Goal: Information Seeking & Learning: Learn about a topic

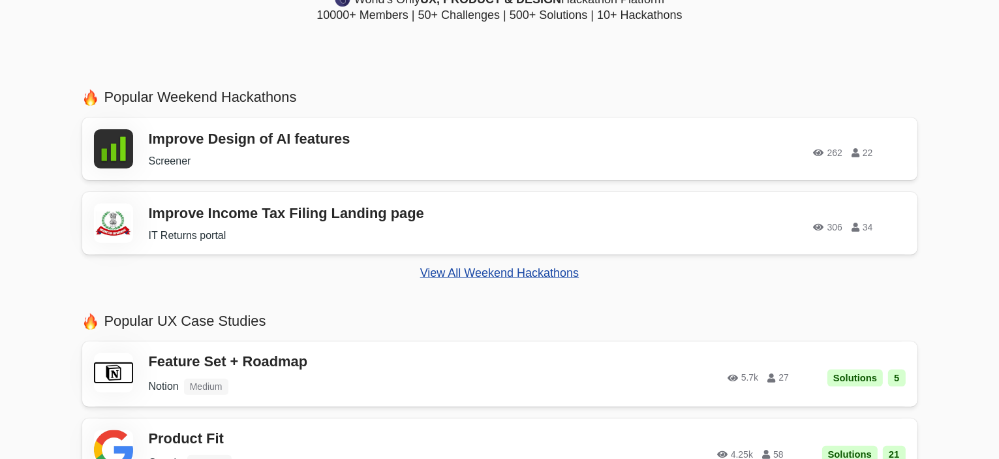
scroll to position [391, 0]
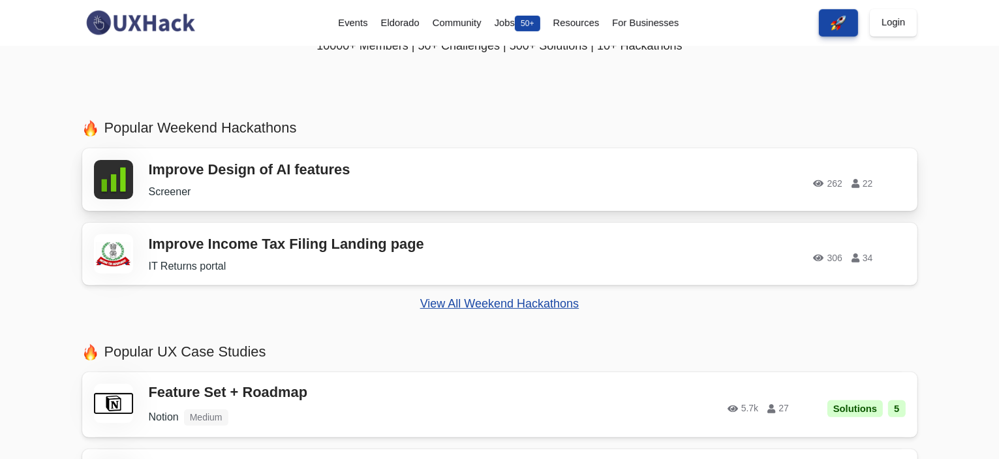
click at [309, 166] on h3 "Improve Design of AI features" at bounding box center [334, 169] width 371 height 17
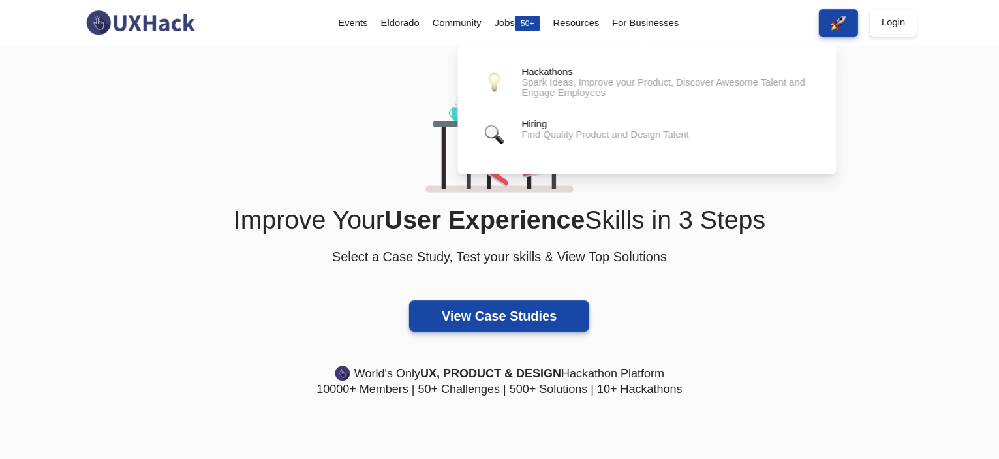
scroll to position [0, 0]
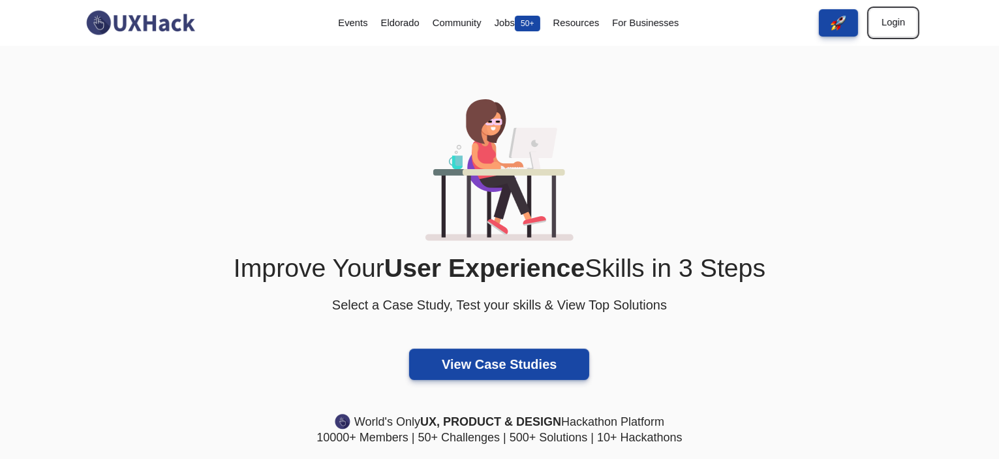
click at [896, 20] on link "Login" at bounding box center [893, 22] width 47 height 27
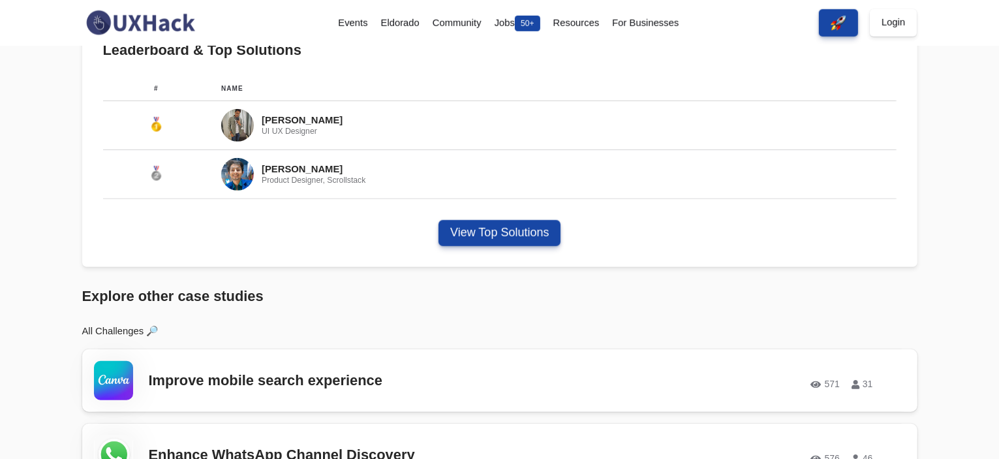
scroll to position [783, 0]
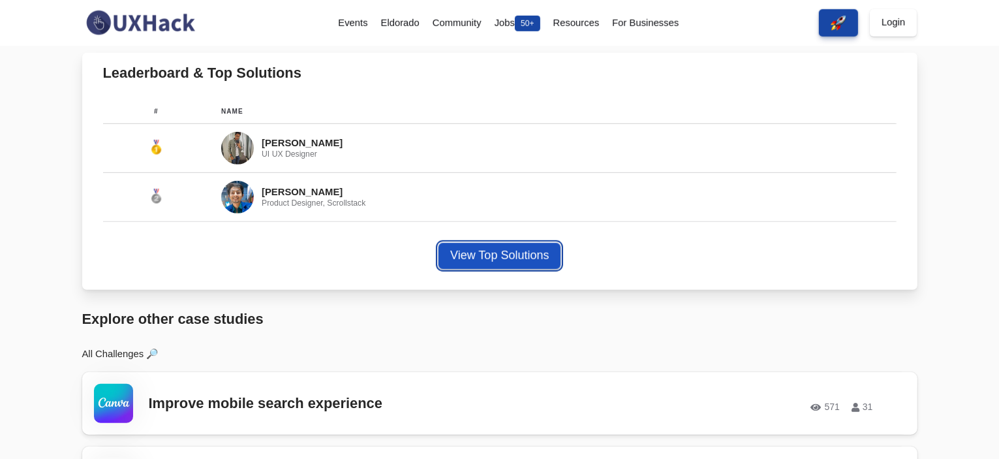
click at [543, 251] on button "View Top Solutions" at bounding box center [499, 256] width 122 height 26
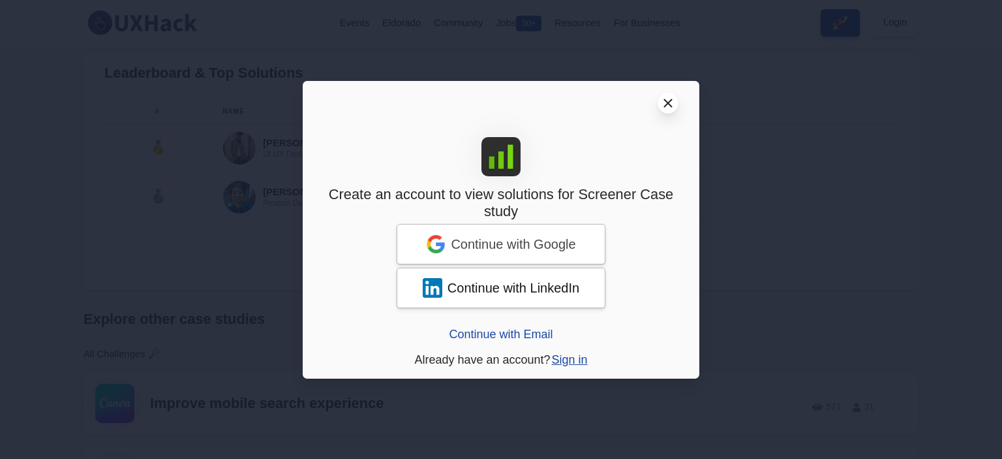
click at [665, 101] on line at bounding box center [668, 102] width 7 height 7
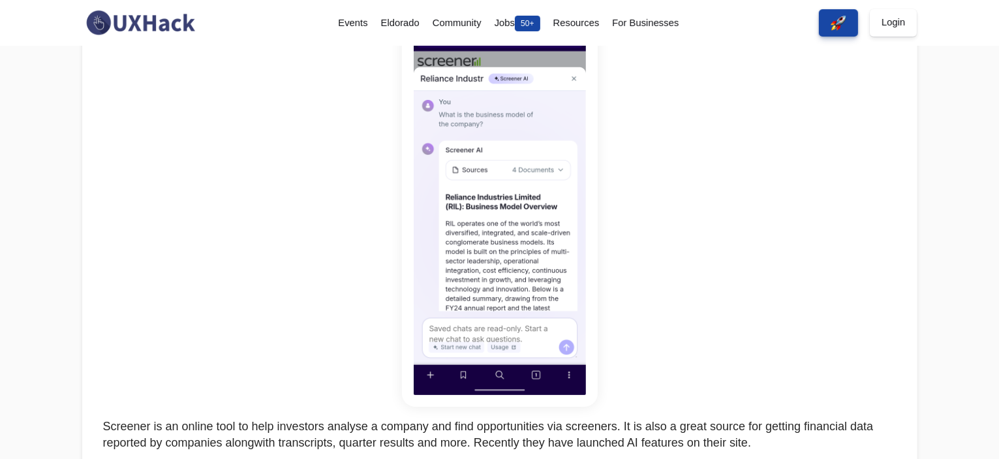
scroll to position [0, 0]
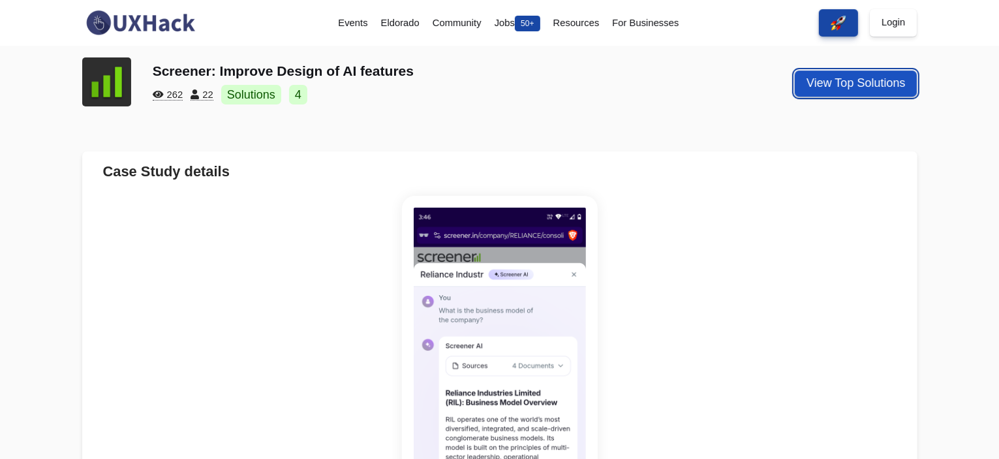
click at [799, 95] on button "View Top Solutions" at bounding box center [856, 83] width 122 height 26
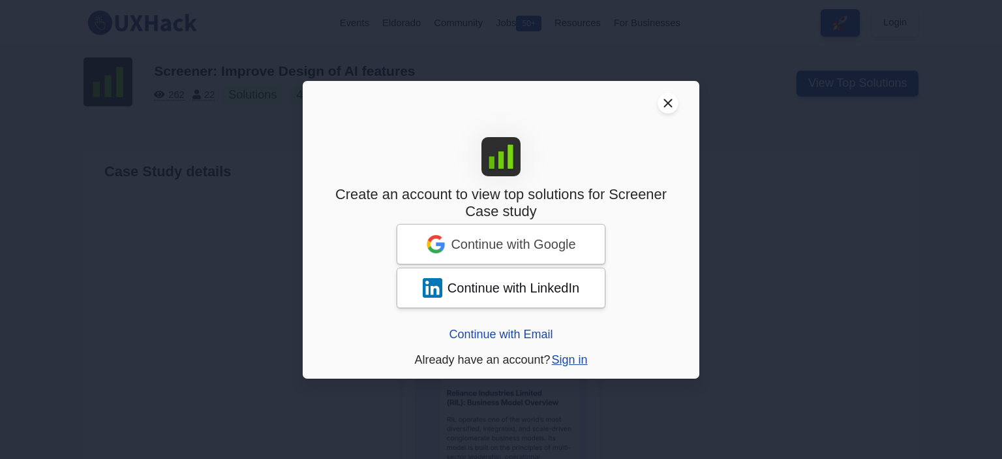
click at [678, 103] on header "Close modal window" at bounding box center [501, 103] width 397 height 44
click at [668, 104] on line at bounding box center [668, 102] width 7 height 7
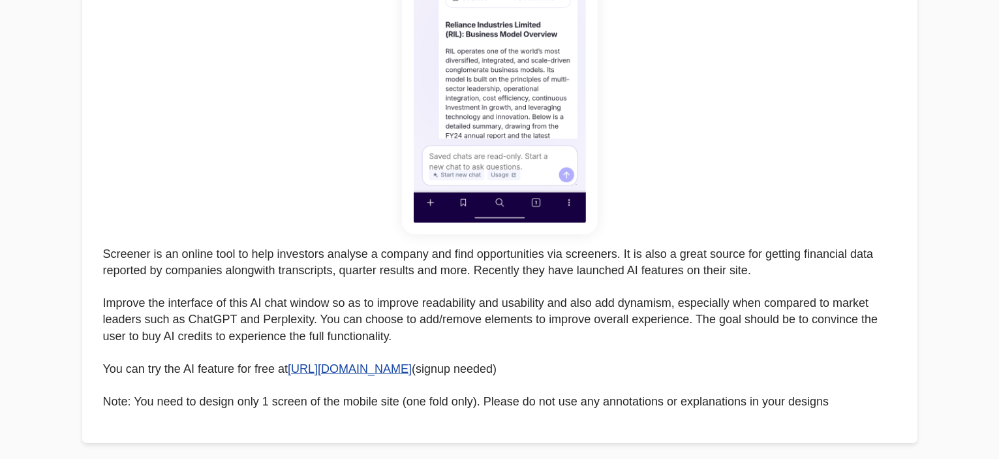
scroll to position [391, 0]
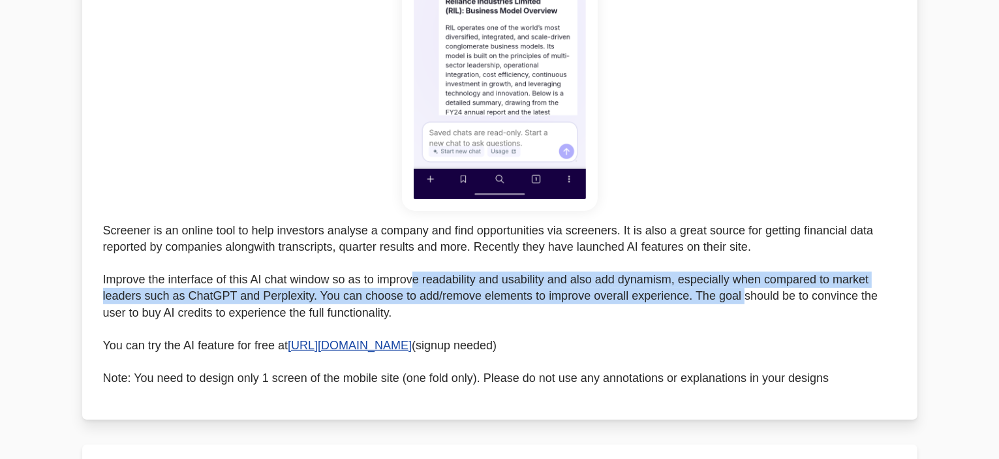
drag, startPoint x: 414, startPoint y: 287, endPoint x: 744, endPoint y: 295, distance: 330.2
click at [744, 295] on p "Screener is an online tool to help investors analyse a company and find opportu…" at bounding box center [499, 304] width 793 height 164
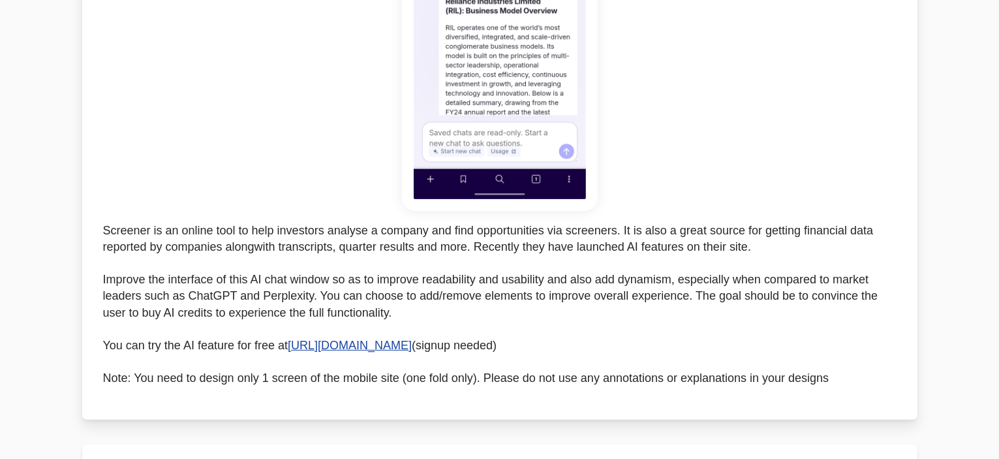
click at [776, 292] on p "Screener is an online tool to help investors analyse a company and find opportu…" at bounding box center [499, 304] width 793 height 164
drag, startPoint x: 159, startPoint y: 297, endPoint x: 254, endPoint y: 301, distance: 95.3
click at [254, 301] on p "Screener is an online tool to help investors analyse a company and find opportu…" at bounding box center [499, 304] width 793 height 164
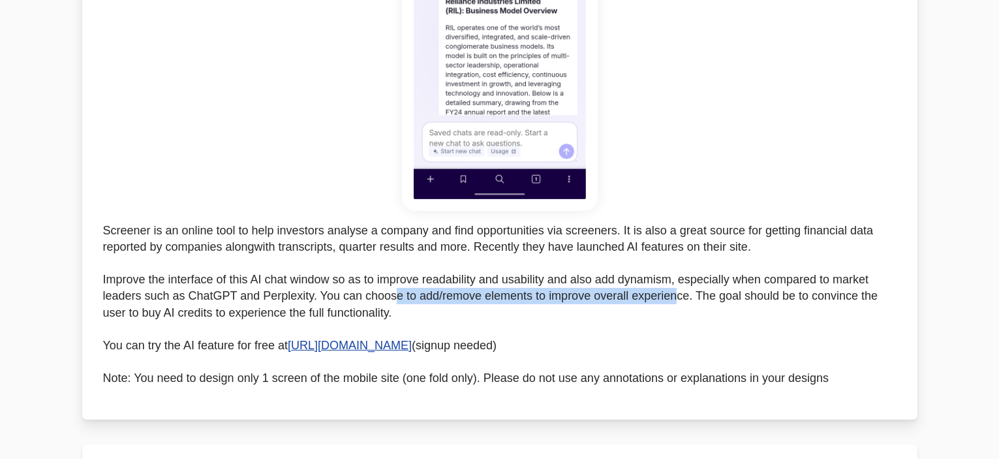
drag, startPoint x: 397, startPoint y: 299, endPoint x: 674, endPoint y: 301, distance: 277.3
click at [674, 301] on p "Screener is an online tool to help investors analyse a company and find opportu…" at bounding box center [499, 304] width 793 height 164
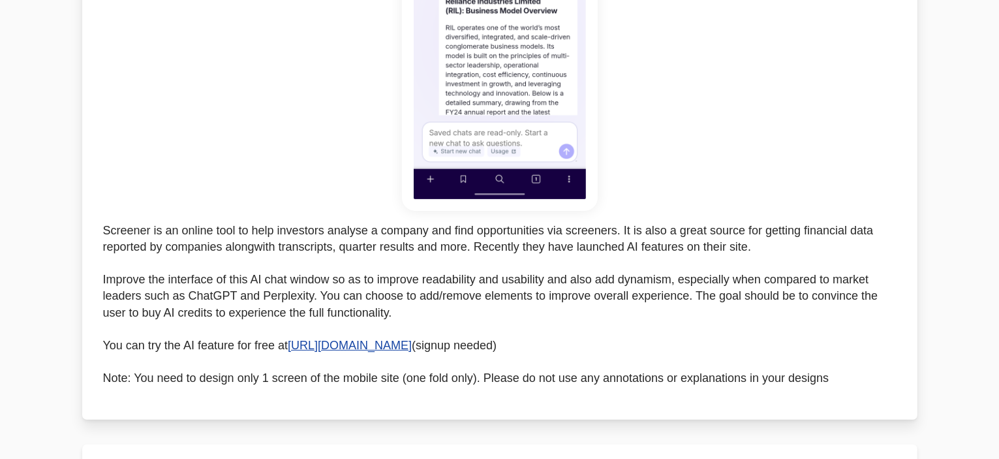
click at [731, 296] on p "Screener is an online tool to help investors analyse a company and find opportu…" at bounding box center [499, 304] width 793 height 164
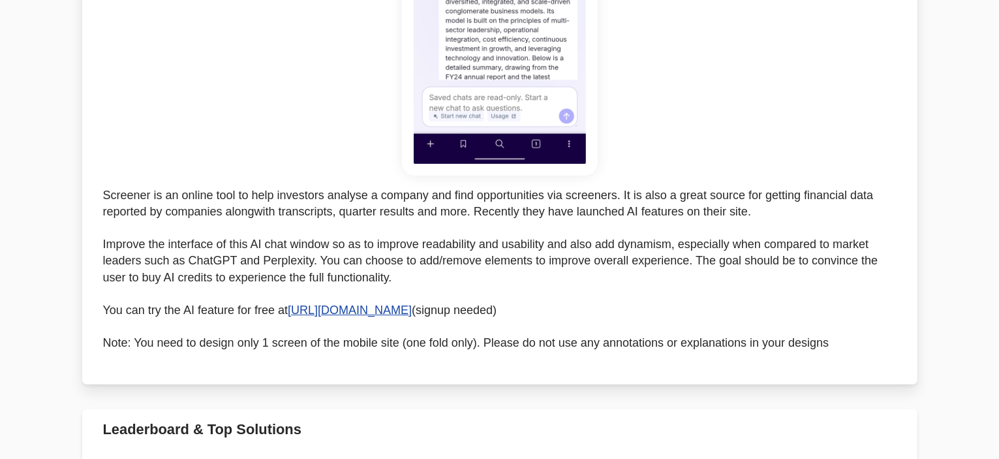
scroll to position [457, 0]
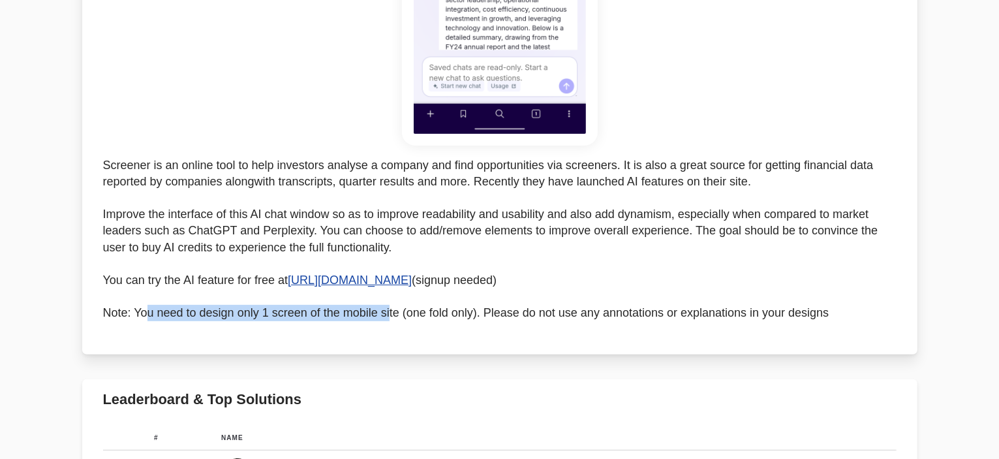
drag, startPoint x: 172, startPoint y: 312, endPoint x: 391, endPoint y: 318, distance: 219.3
click at [391, 318] on p "Screener is an online tool to help investors analyse a company and find opportu…" at bounding box center [499, 239] width 793 height 164
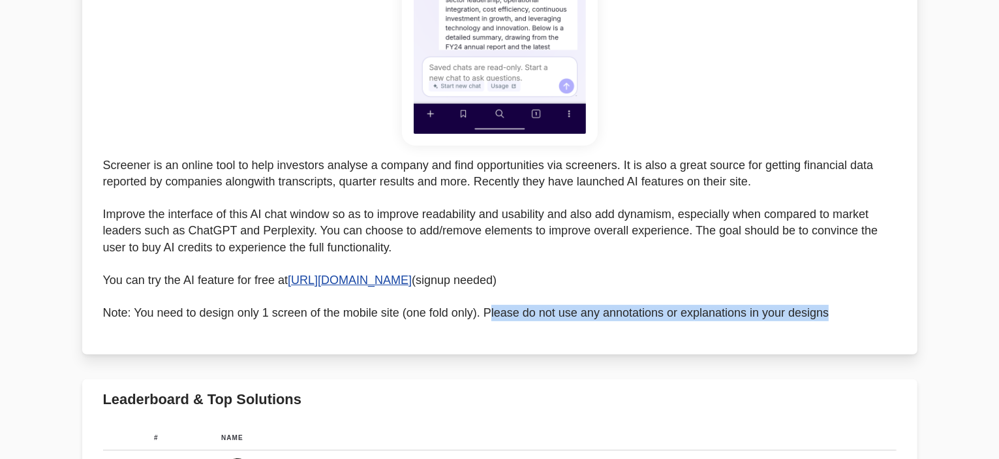
drag, startPoint x: 489, startPoint y: 311, endPoint x: 861, endPoint y: 315, distance: 371.9
click at [861, 315] on p "Screener is an online tool to help investors analyse a company and find opportu…" at bounding box center [499, 239] width 793 height 164
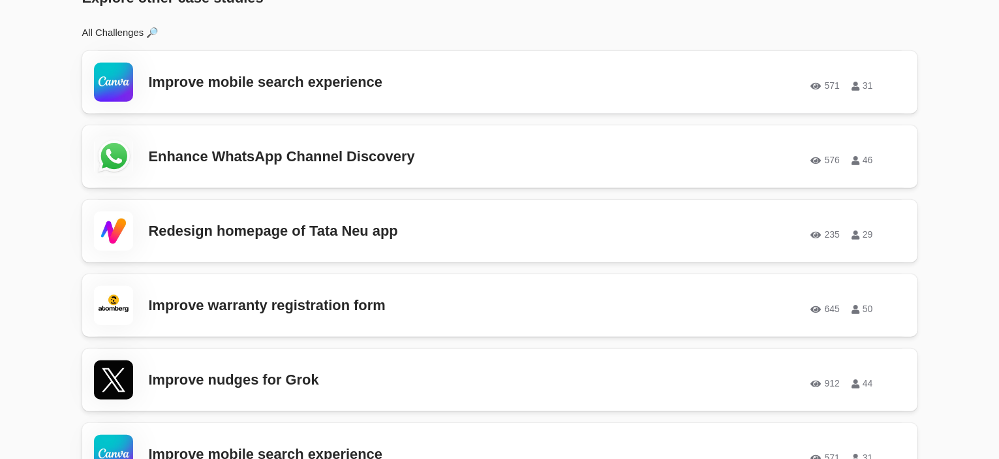
scroll to position [1109, 0]
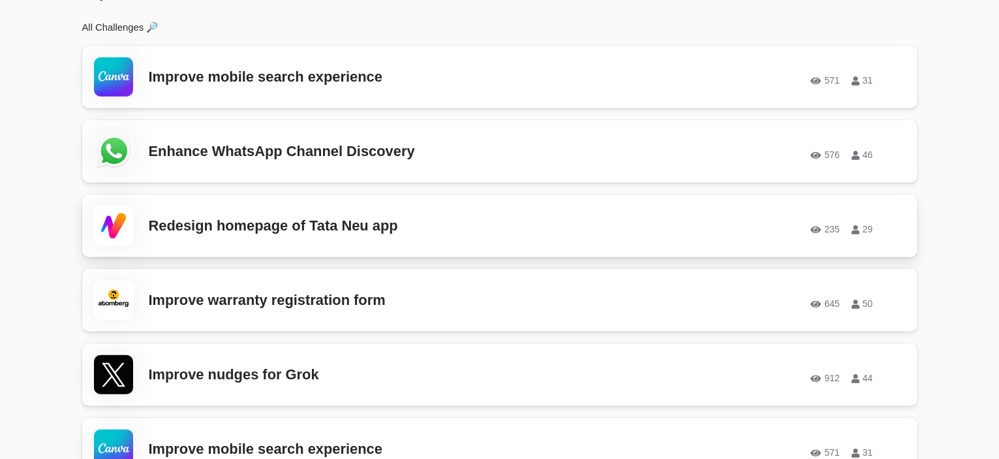
click at [168, 225] on h3 "Redesign homepage of Tata Neu app" at bounding box center [334, 225] width 371 height 17
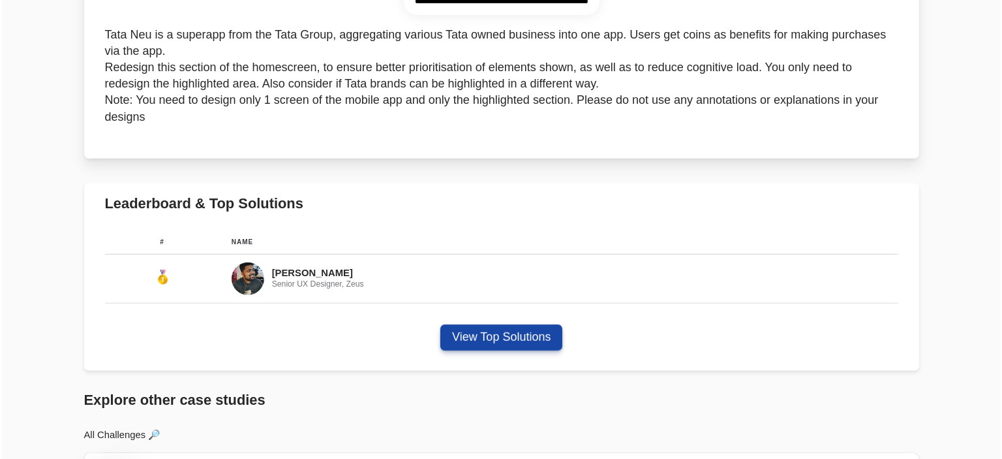
scroll to position [652, 0]
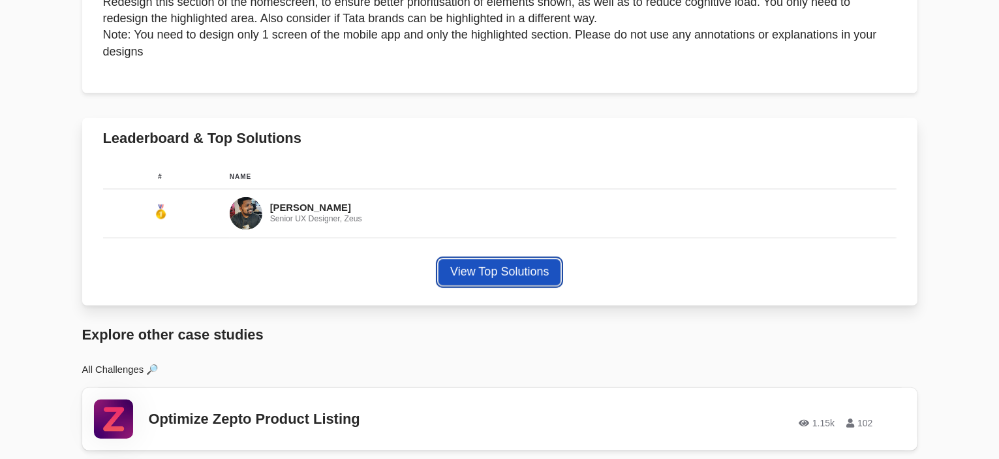
click at [545, 260] on button "View Top Solutions" at bounding box center [499, 272] width 122 height 26
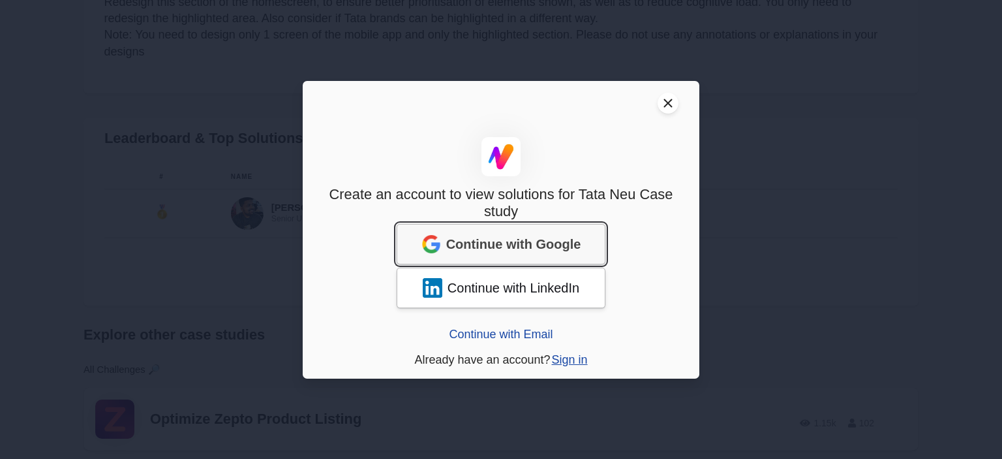
click at [548, 247] on span "Continue with Google" at bounding box center [513, 244] width 135 height 16
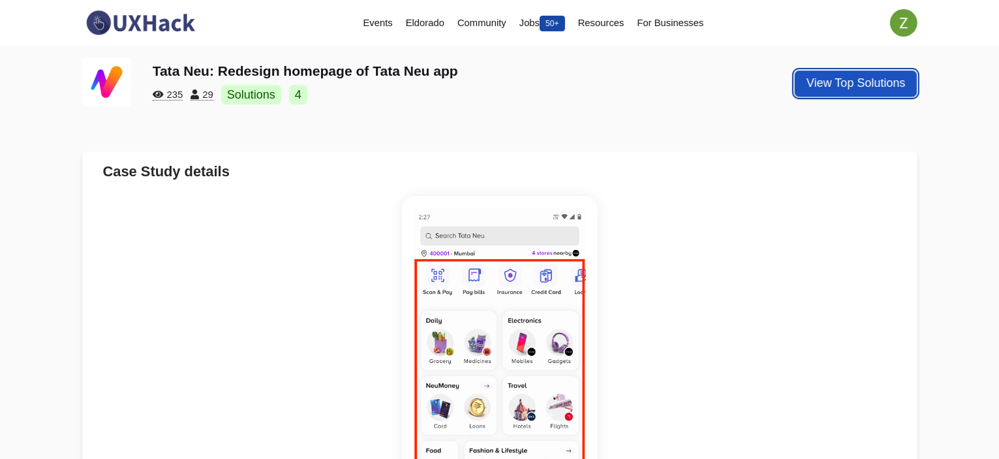
click at [810, 95] on button "View Top Solutions" at bounding box center [856, 83] width 122 height 26
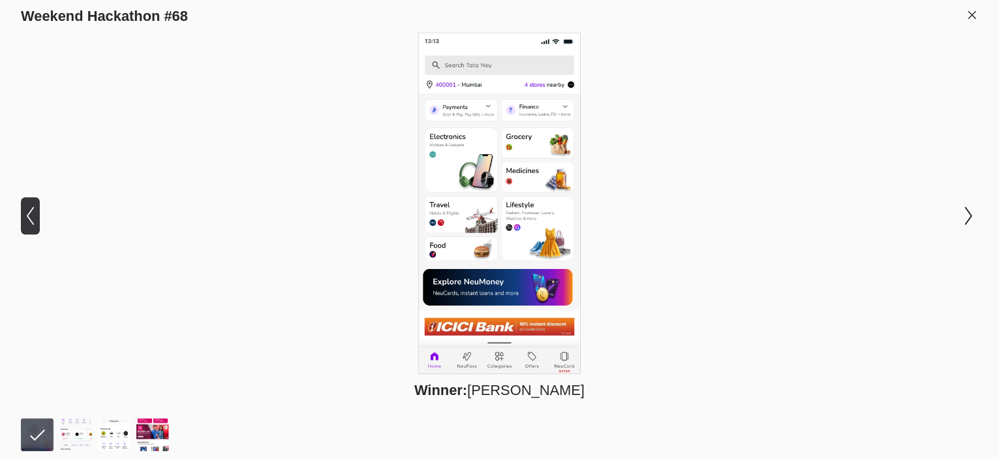
click at [36, 215] on icon "Show previous slide" at bounding box center [30, 215] width 19 height 19
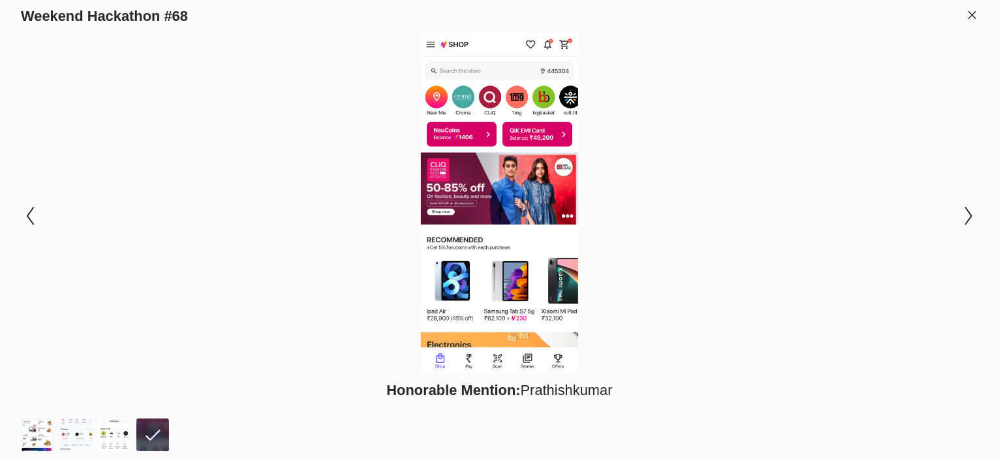
click at [971, 12] on icon at bounding box center [972, 15] width 12 height 12
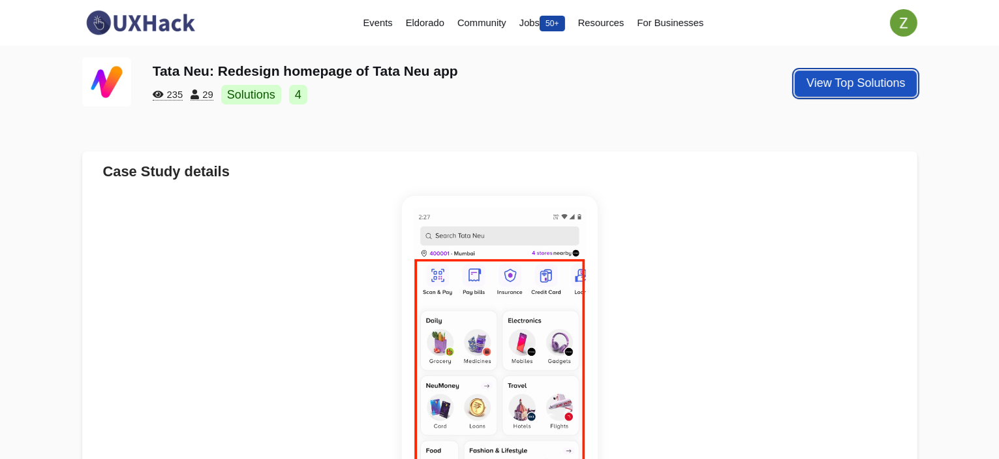
click at [870, 85] on button "View Top Solutions" at bounding box center [856, 83] width 122 height 26
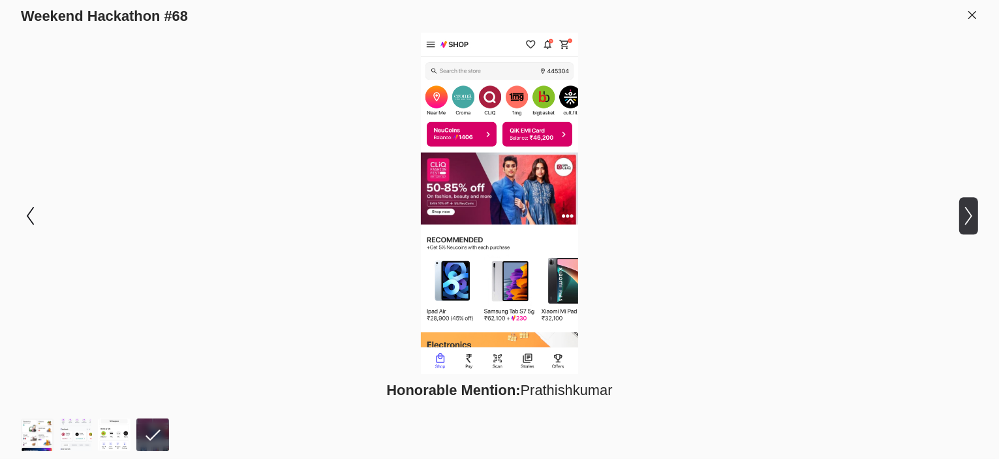
click at [965, 222] on icon "Show next slide" at bounding box center [968, 215] width 19 height 19
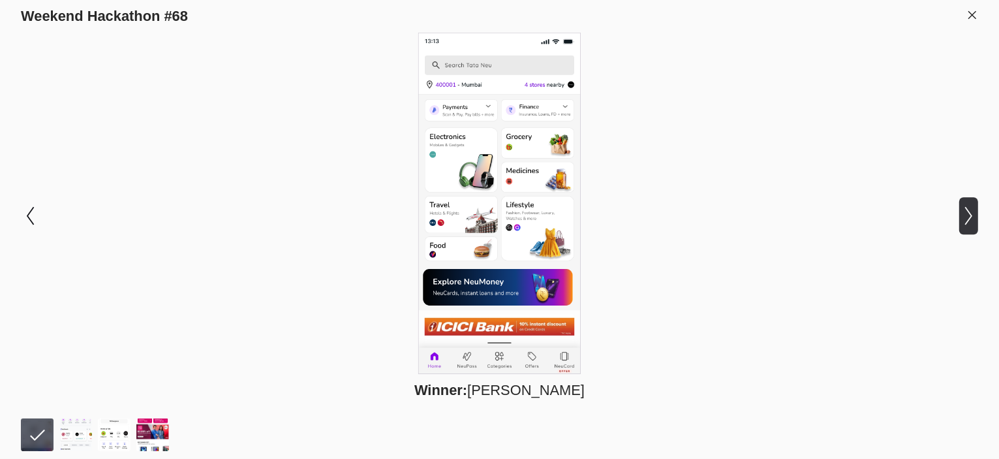
click at [965, 222] on icon "Show next slide" at bounding box center [968, 215] width 19 height 19
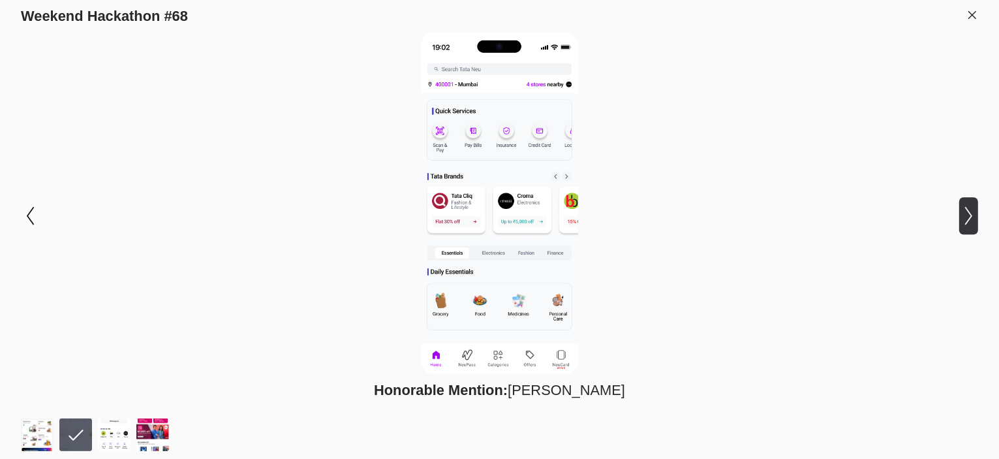
click at [965, 222] on icon "Show next slide" at bounding box center [968, 215] width 19 height 19
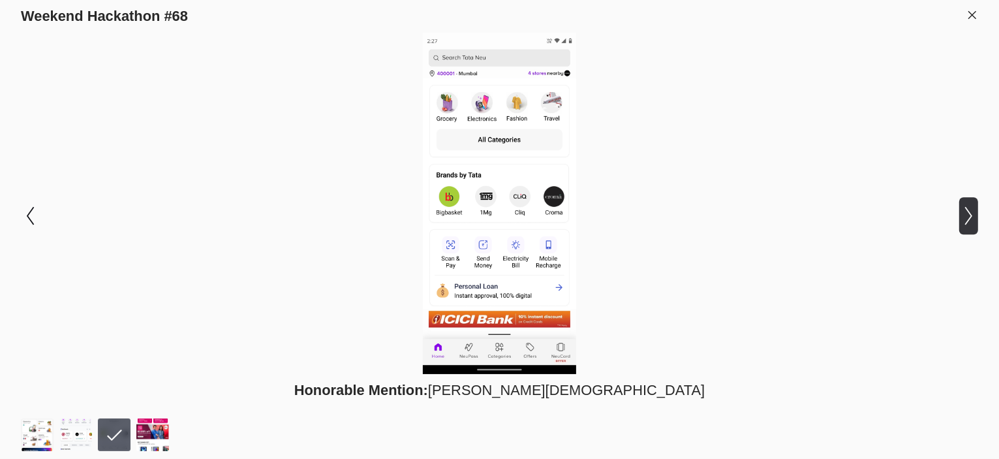
click at [965, 222] on icon "Show next slide" at bounding box center [968, 215] width 19 height 19
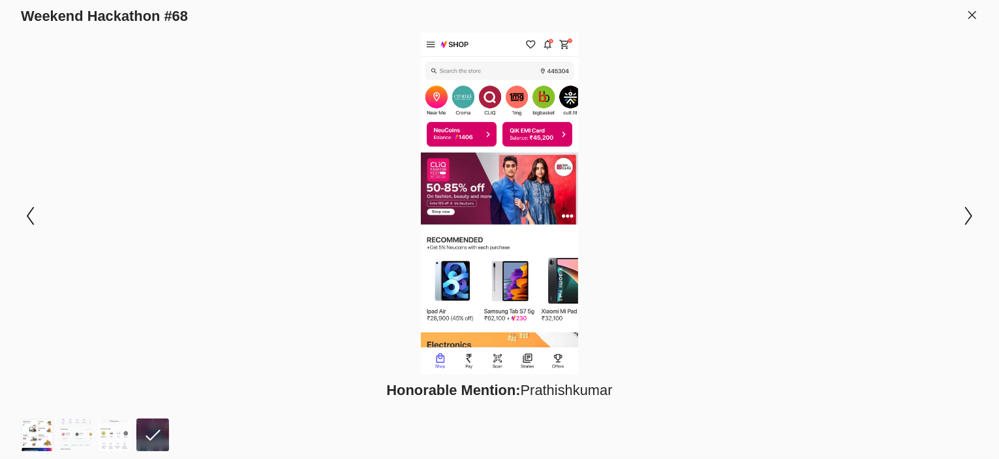
click at [33, 434] on img at bounding box center [37, 434] width 33 height 33
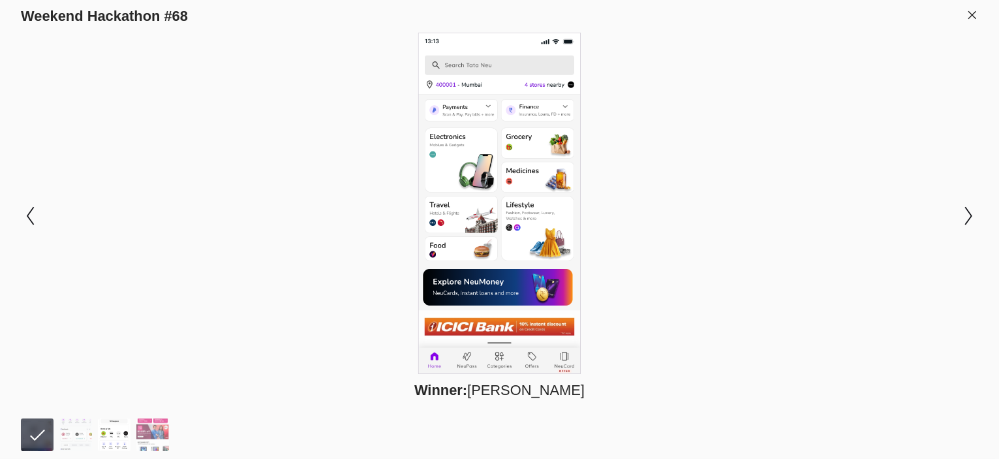
click at [102, 430] on img at bounding box center [114, 434] width 33 height 33
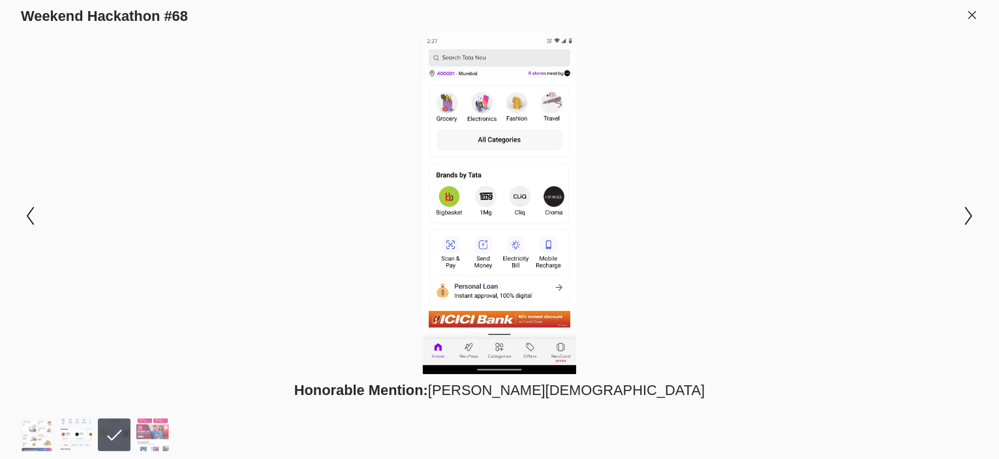
click at [77, 433] on img at bounding box center [75, 434] width 33 height 33
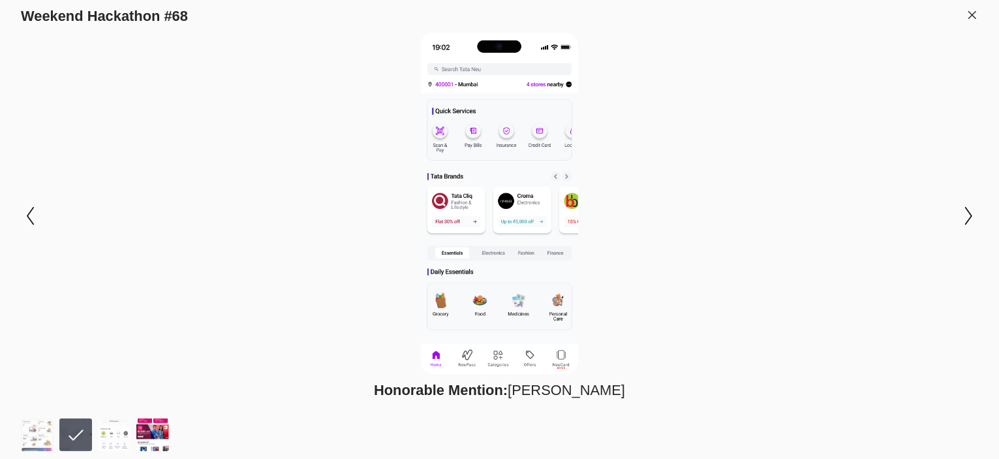
click at [155, 432] on img at bounding box center [152, 434] width 33 height 33
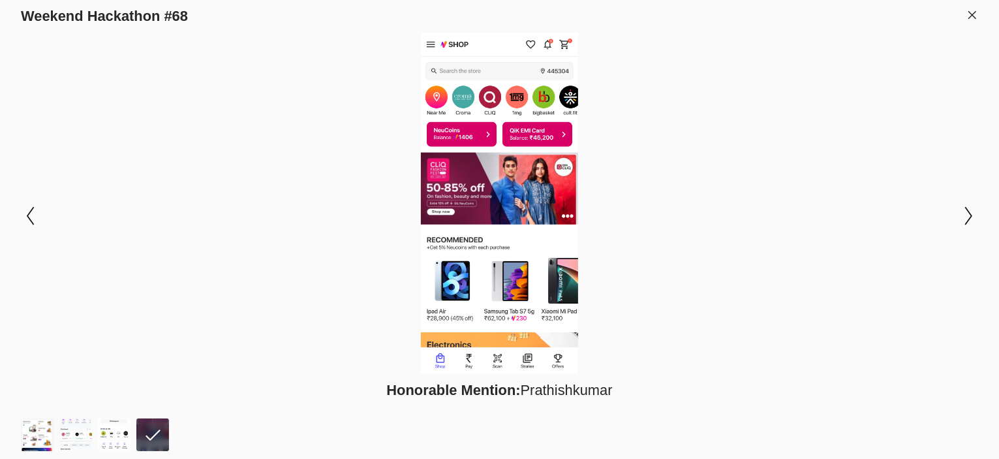
click at [968, 15] on icon at bounding box center [972, 15] width 12 height 12
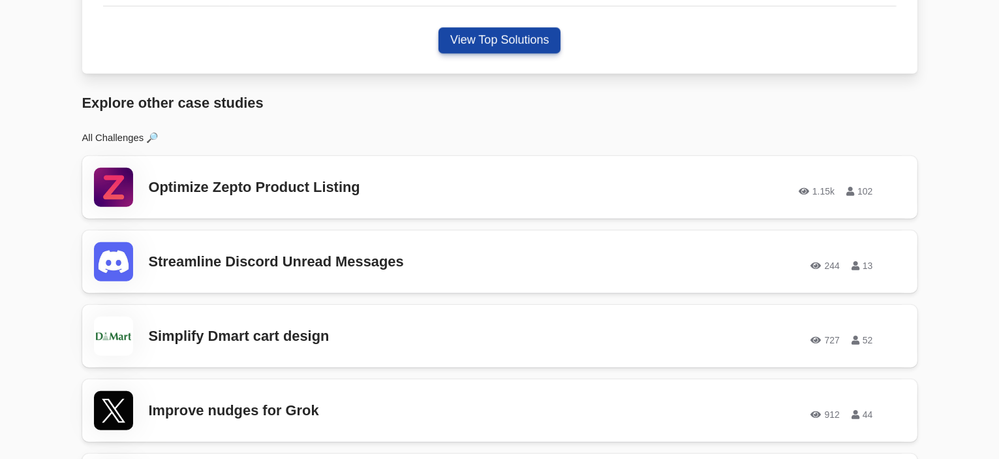
scroll to position [913, 0]
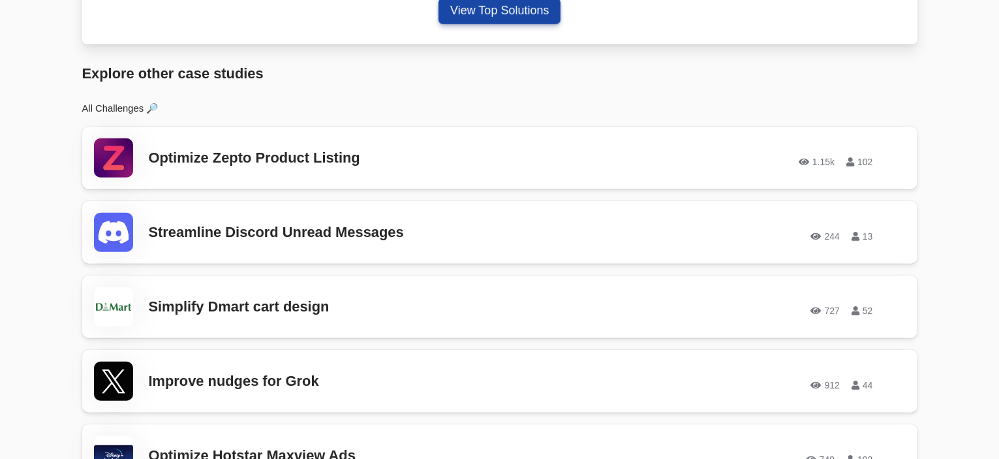
click at [327, 164] on h3 "Optimize Zepto Product Listing" at bounding box center [334, 157] width 371 height 17
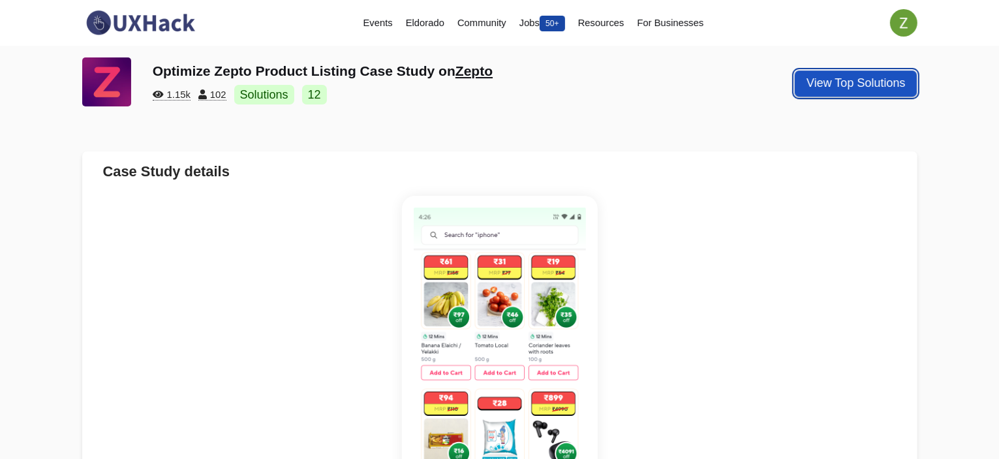
click at [862, 85] on button "View Top Solutions" at bounding box center [856, 83] width 122 height 26
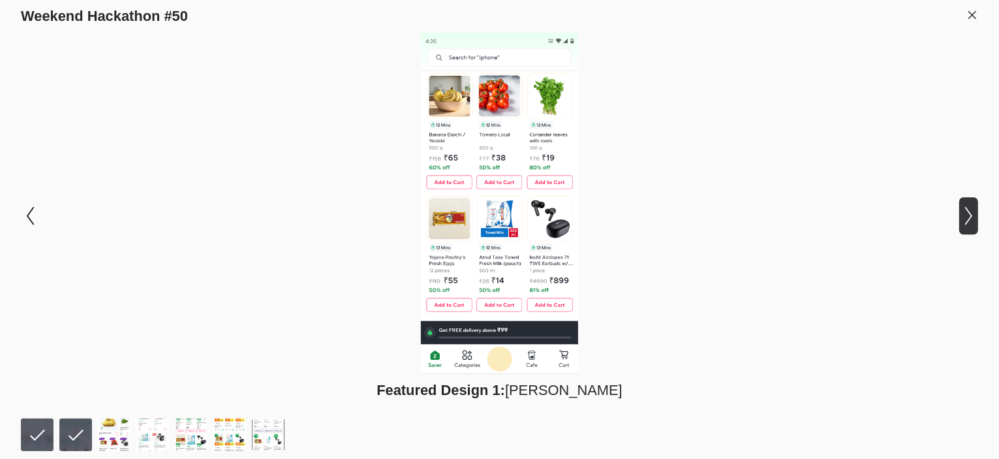
click at [973, 212] on icon "Show next slide" at bounding box center [968, 215] width 19 height 19
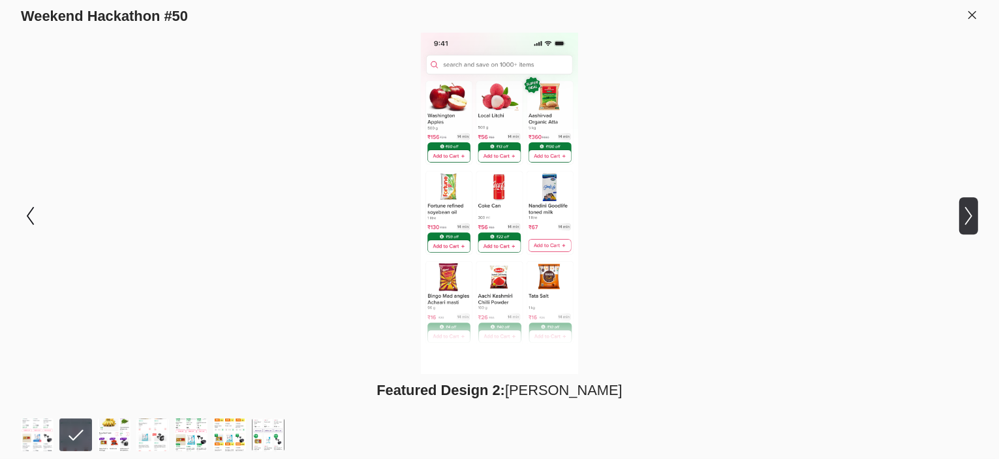
click at [973, 212] on icon "Show next slide" at bounding box center [968, 215] width 19 height 19
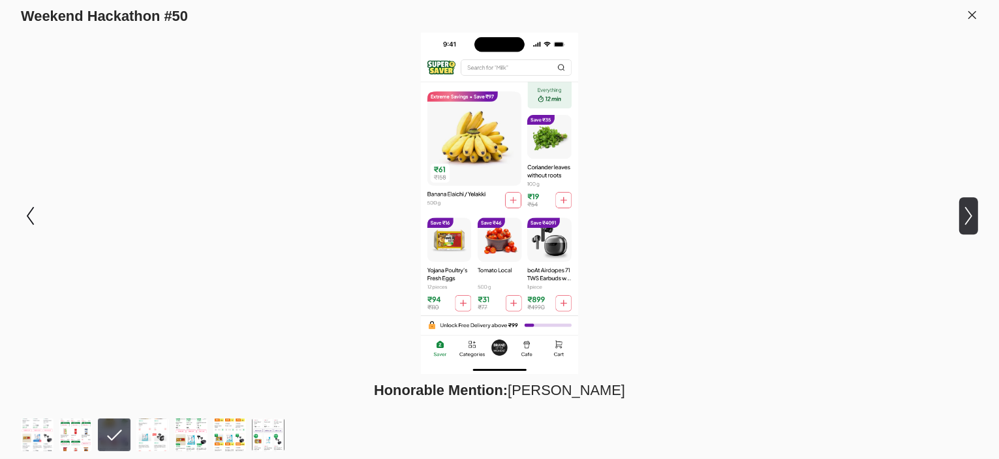
click at [973, 212] on icon "Show next slide" at bounding box center [968, 215] width 19 height 19
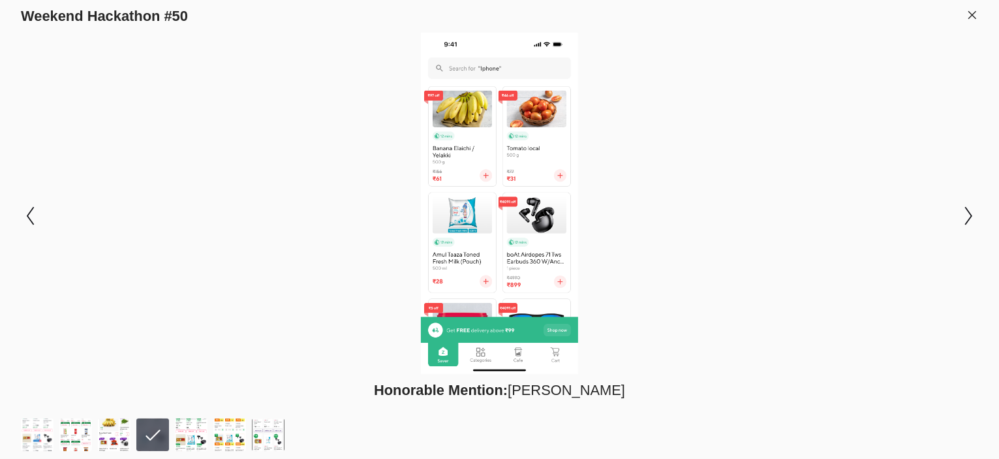
click at [972, 11] on icon at bounding box center [972, 15] width 12 height 12
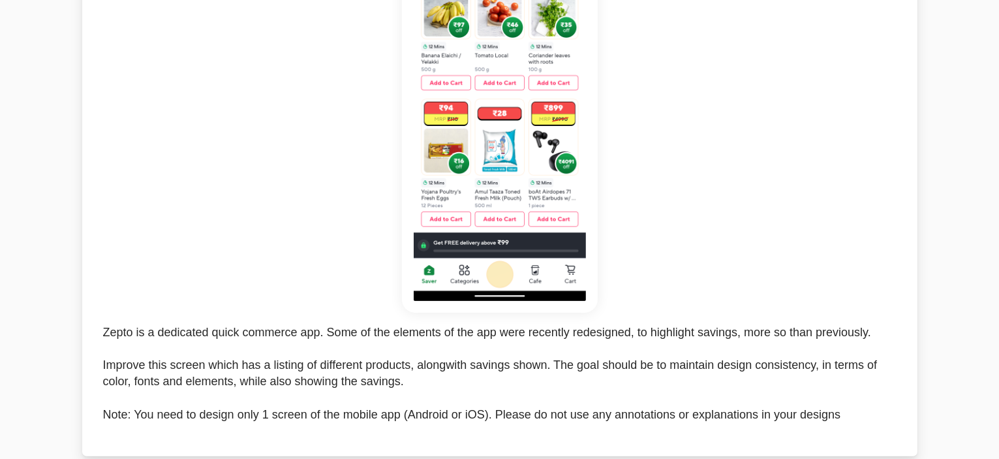
scroll to position [326, 0]
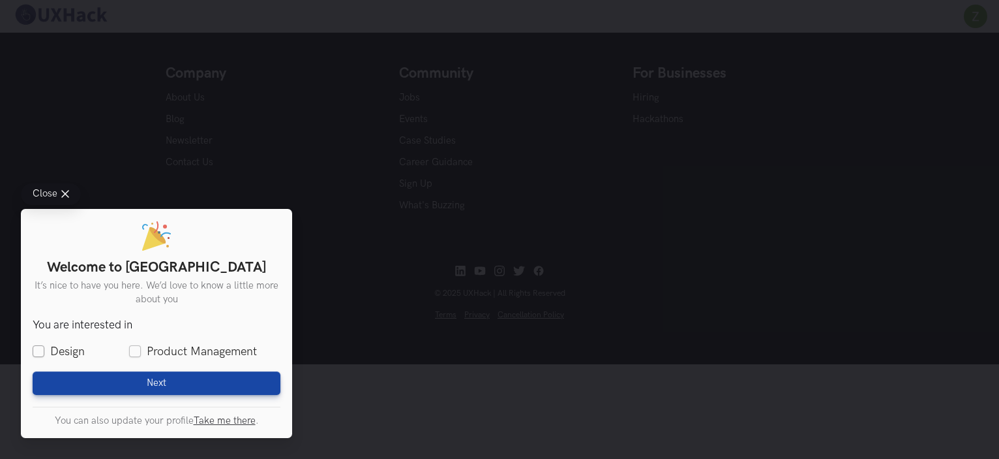
click at [51, 345] on label "Design" at bounding box center [59, 351] width 52 height 16
click at [44, 346] on input "Design" at bounding box center [39, 352] width 12 height 12
checkbox input "true"
click at [135, 347] on label "Product Management" at bounding box center [193, 351] width 128 height 16
click at [135, 347] on input "Product Management" at bounding box center [135, 352] width 12 height 12
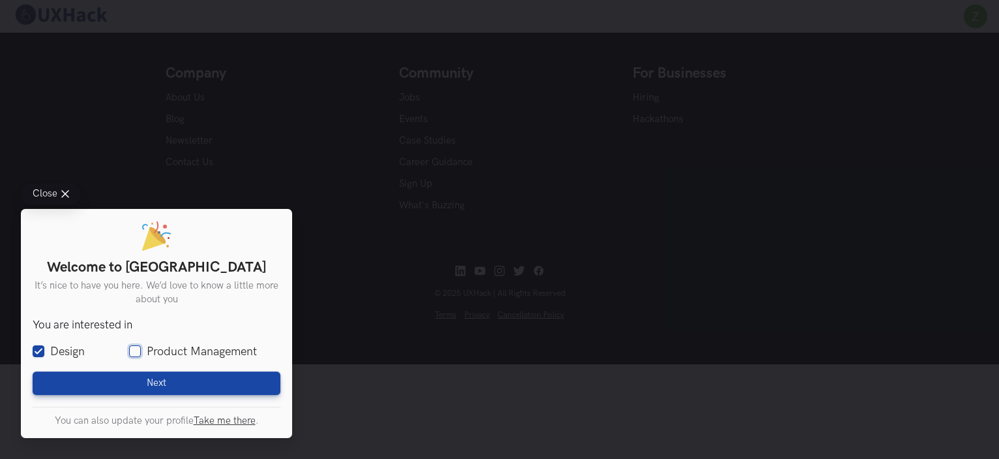
checkbox input "true"
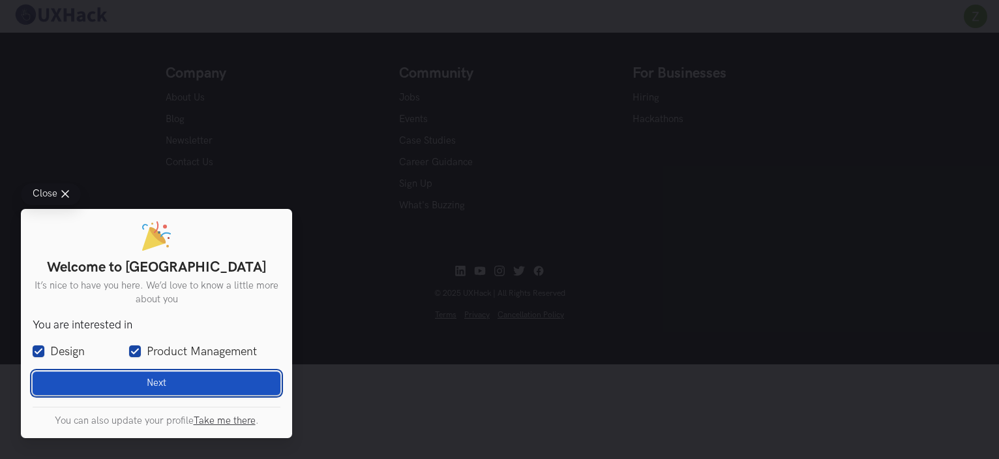
click at [134, 376] on button "Next Loading" at bounding box center [157, 382] width 248 height 23
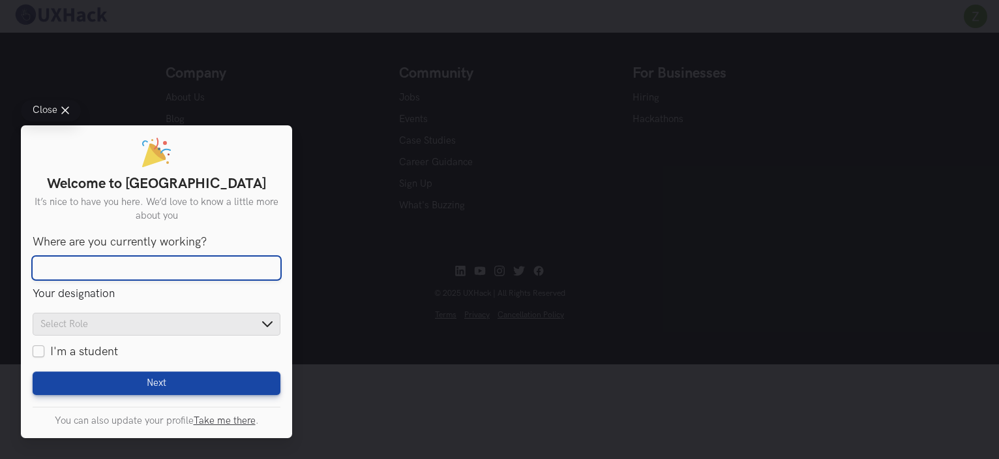
click at [256, 268] on input "Where are you currently working?" at bounding box center [157, 267] width 248 height 23
type input "o"
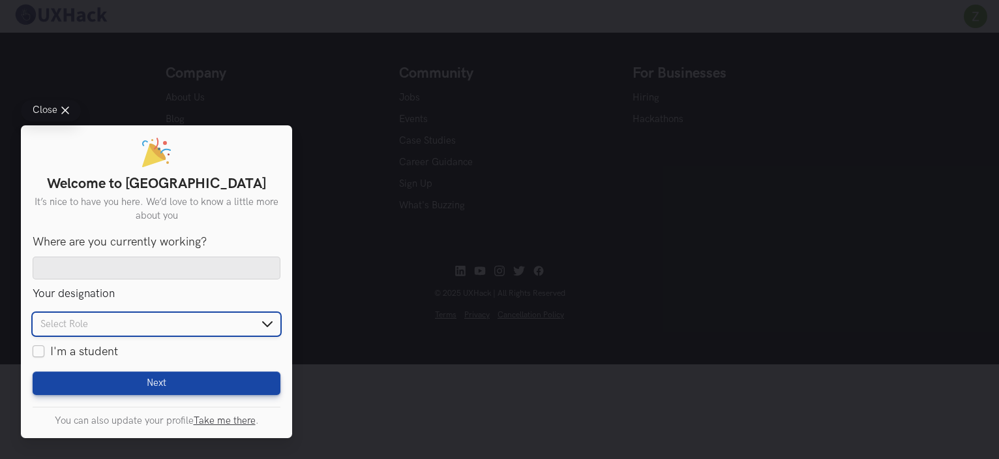
click at [258, 322] on input "text" at bounding box center [157, 324] width 248 height 23
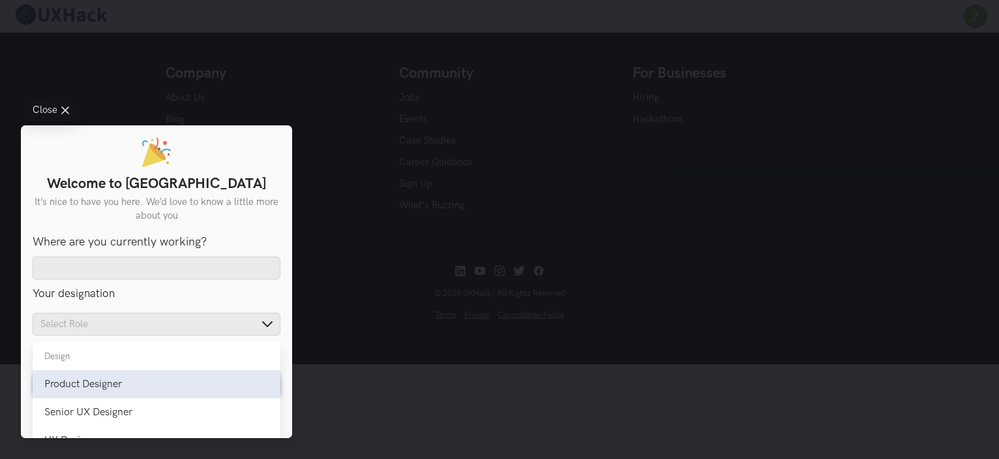
click at [100, 375] on li "Product Designer Product Designer" at bounding box center [157, 384] width 248 height 28
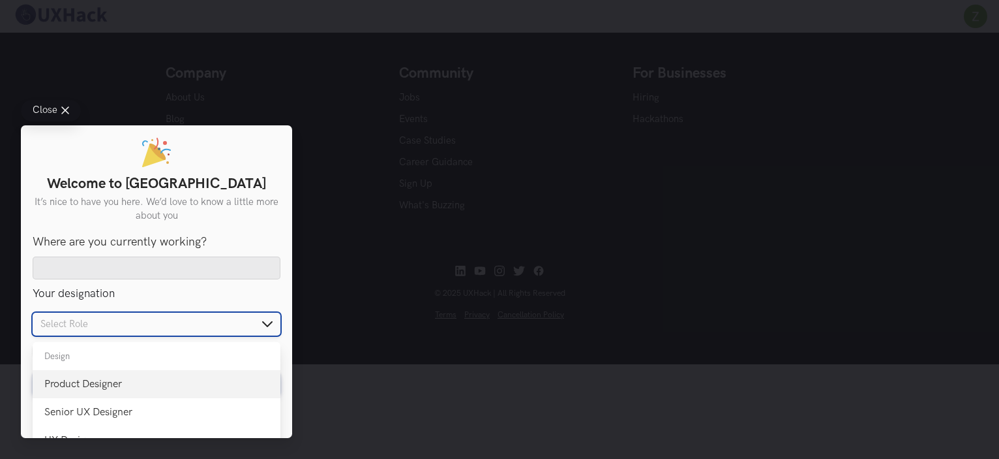
type input "Product Designer"
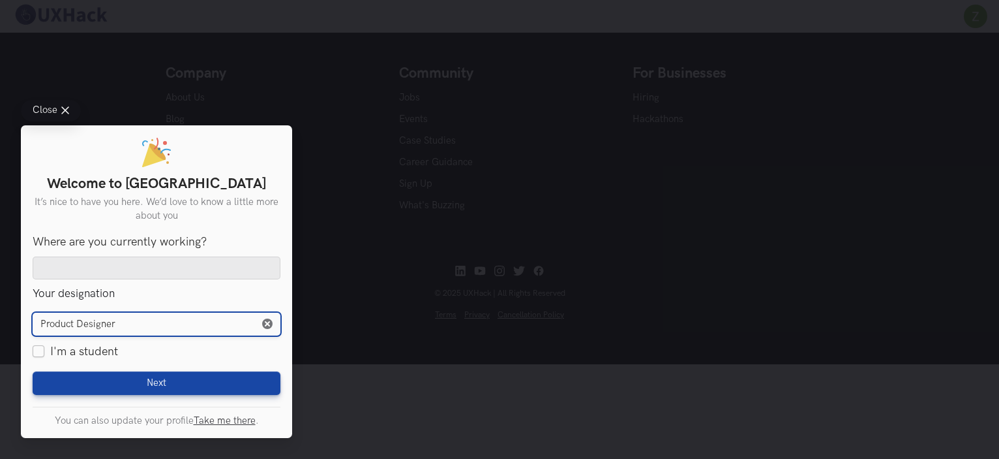
click at [178, 328] on input "Product Designer" at bounding box center [157, 324] width 248 height 23
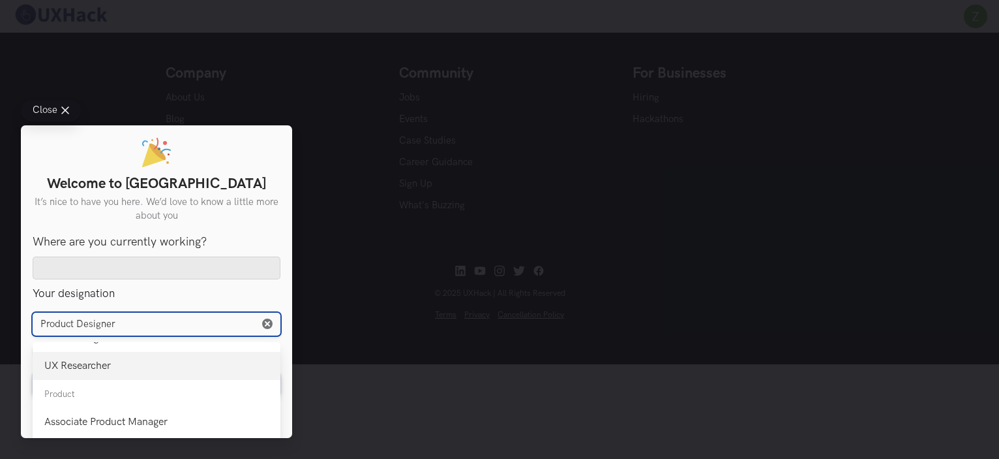
scroll to position [192, 0]
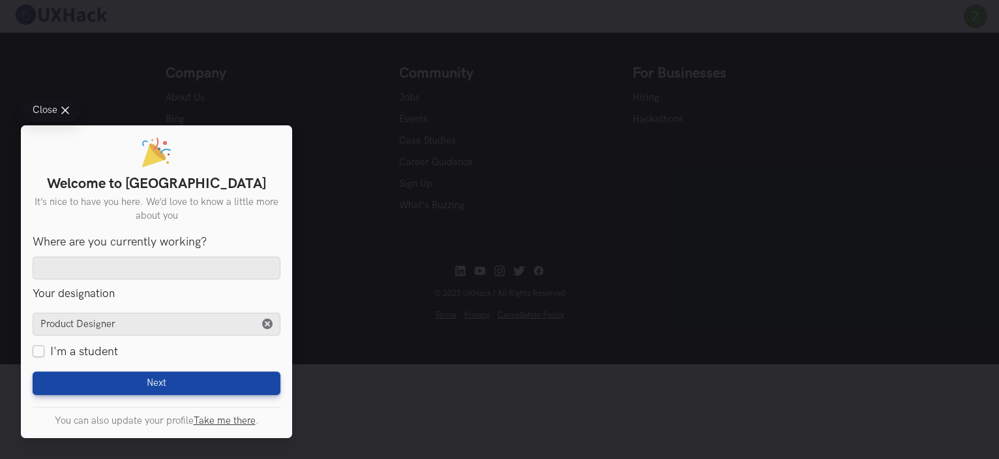
click at [250, 293] on legend "Your designation" at bounding box center [157, 294] width 248 height 13
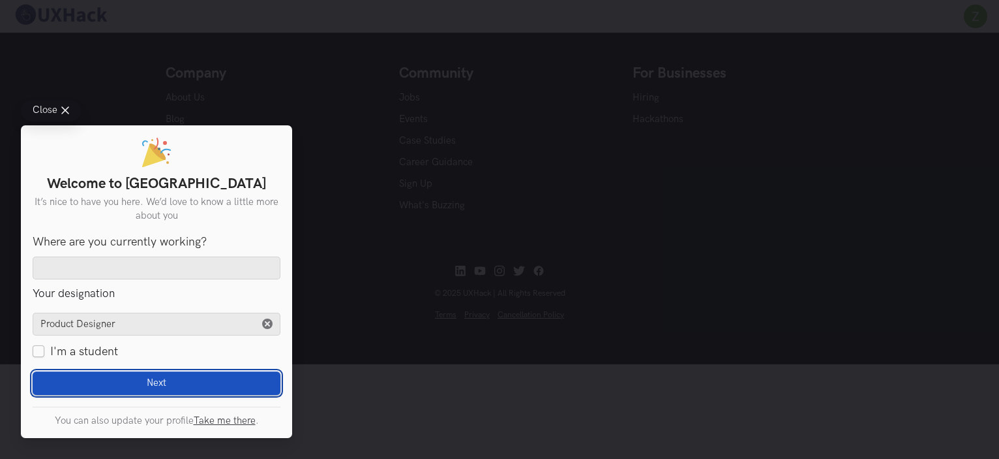
click at [201, 376] on button "Next Loading" at bounding box center [157, 382] width 248 height 23
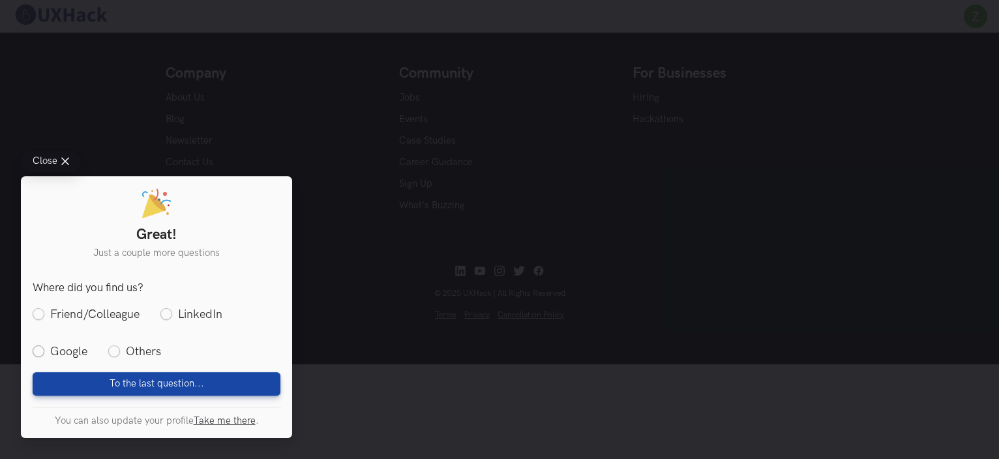
click at [80, 350] on label "Google" at bounding box center [60, 351] width 55 height 16
click at [44, 350] on input "Google" at bounding box center [39, 352] width 12 height 12
radio input "true"
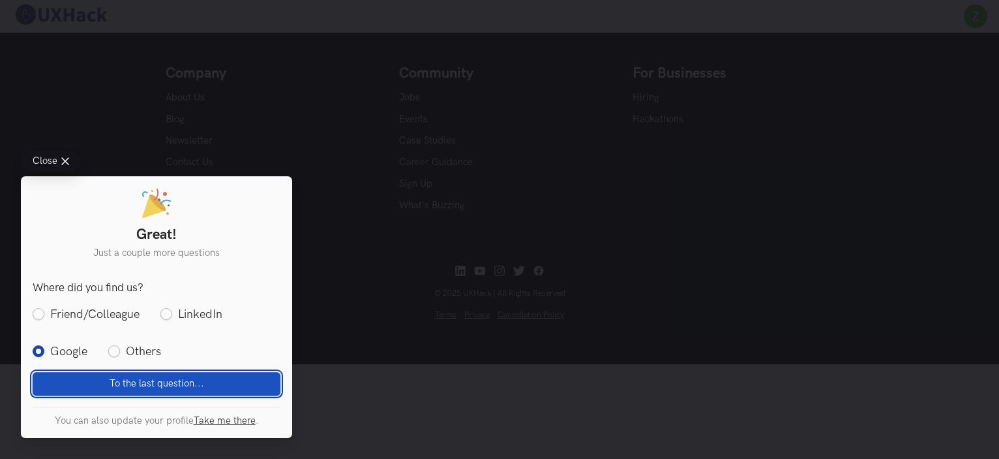
click at [120, 380] on span "To the last question..." at bounding box center [157, 383] width 95 height 12
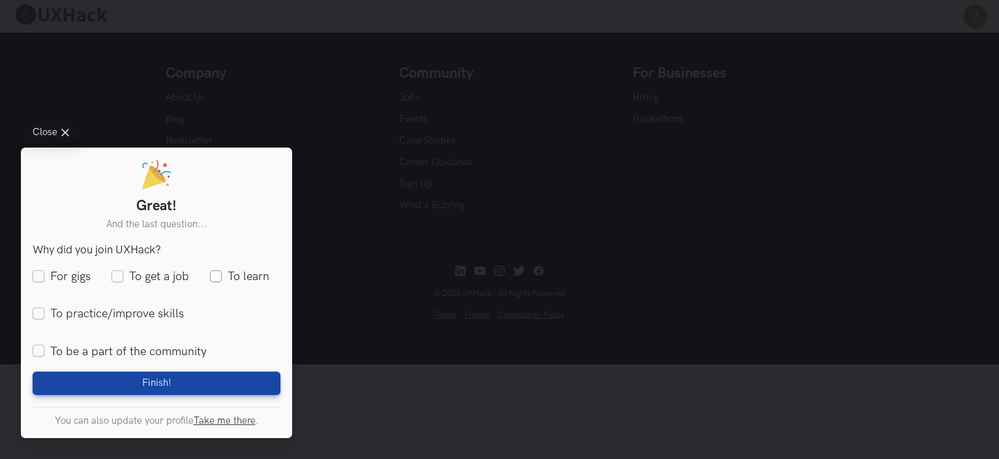
click at [236, 276] on label "To learn" at bounding box center [239, 277] width 59 height 16
click at [222, 276] on input "To learn" at bounding box center [216, 277] width 12 height 12
checkbox input "true"
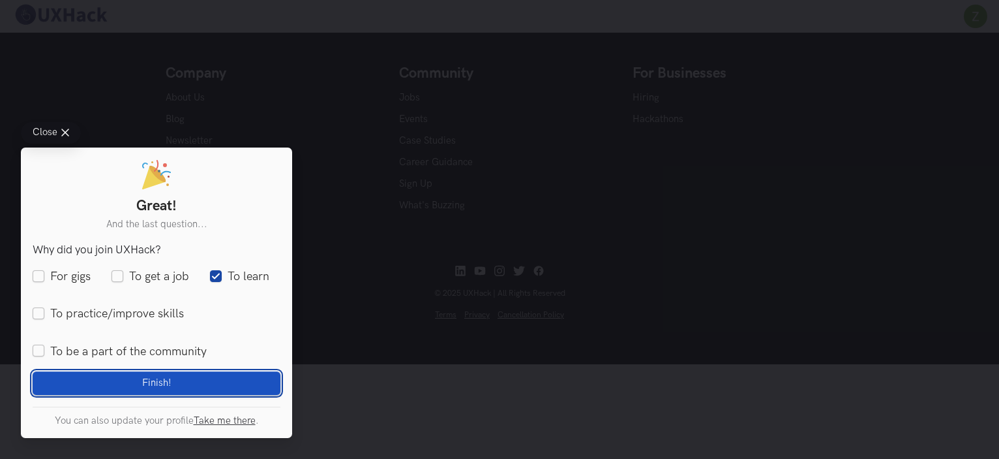
click at [241, 379] on button "Finish! Loading" at bounding box center [157, 382] width 248 height 23
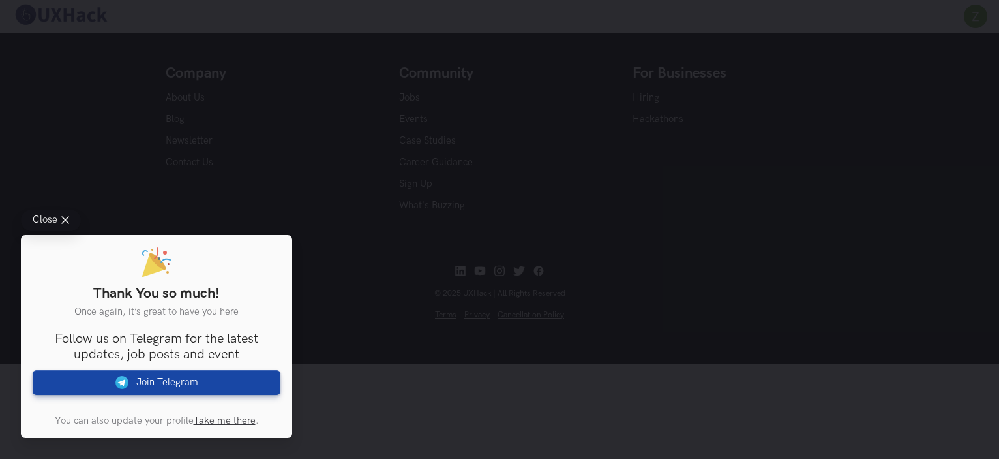
click at [344, 396] on div "Close Thank You so much! Once again, it’s great to have you here You are intere…" at bounding box center [499, 229] width 999 height 459
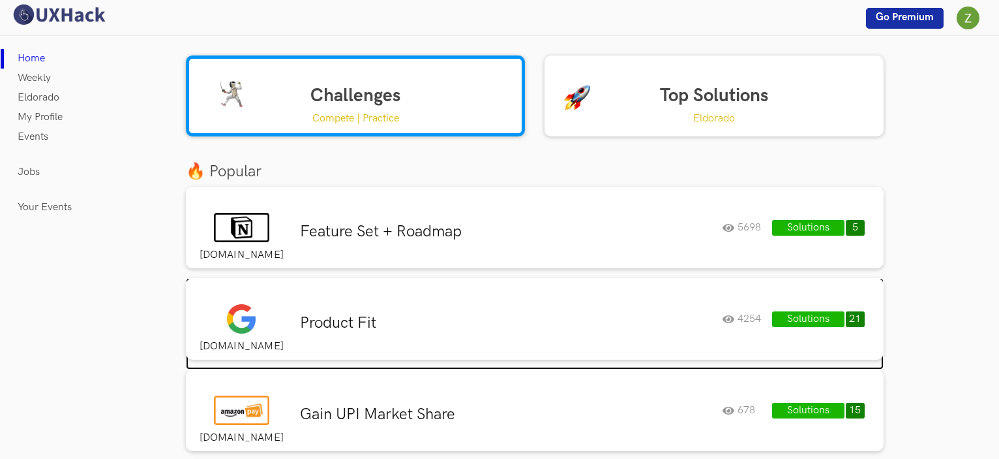
click at [358, 324] on h3 "Product Fit" at bounding box center [506, 323] width 412 height 20
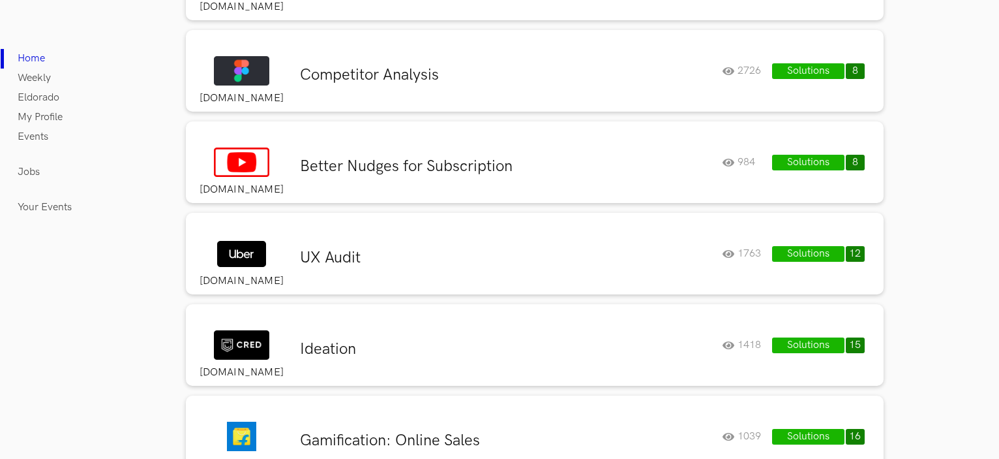
scroll to position [457, 0]
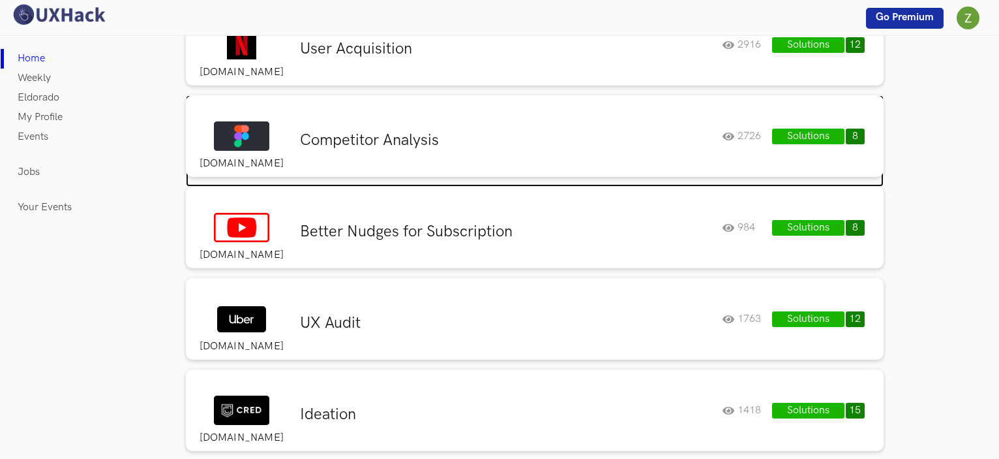
click at [445, 140] on h3 "Competitor Analysis" at bounding box center [506, 140] width 412 height 20
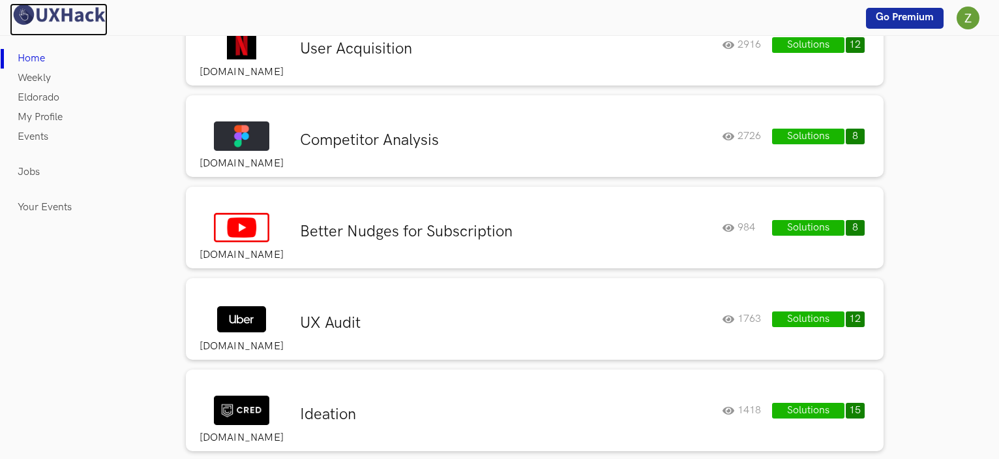
click at [60, 10] on img at bounding box center [59, 14] width 98 height 23
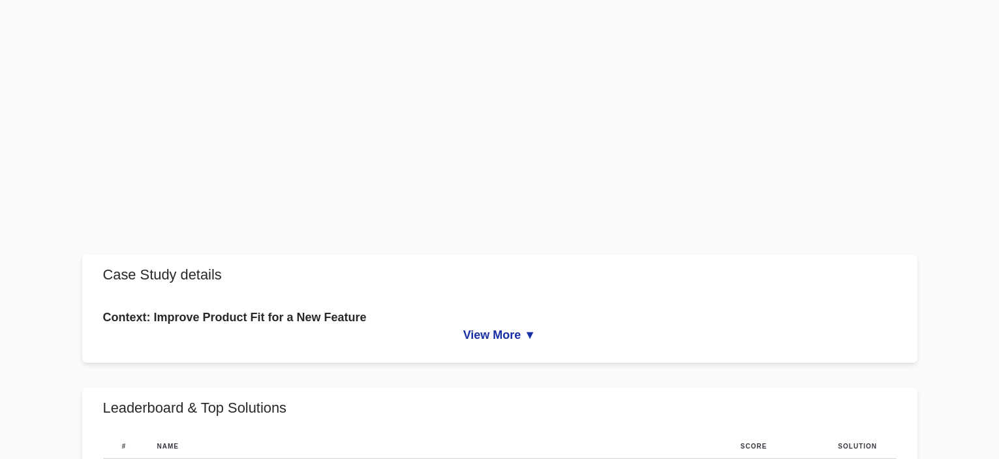
scroll to position [391, 0]
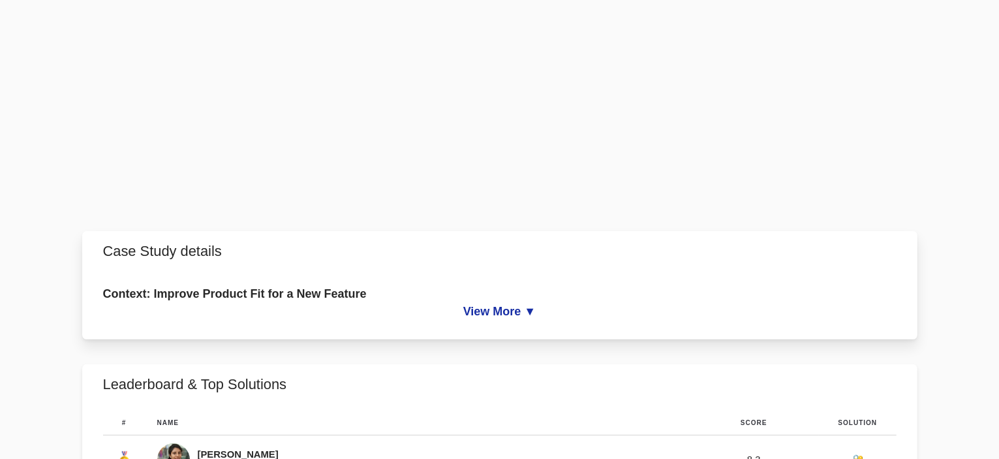
click at [490, 307] on link "View More ▼" at bounding box center [499, 312] width 793 height 14
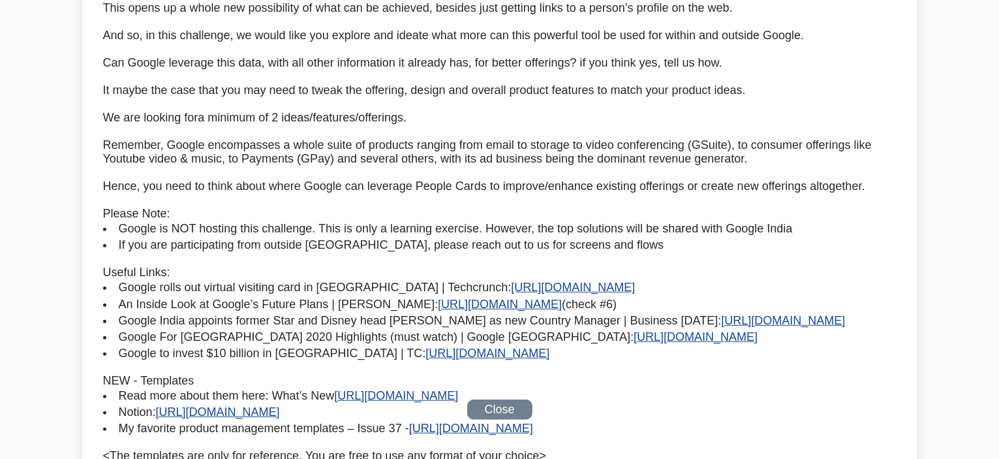
scroll to position [783, 0]
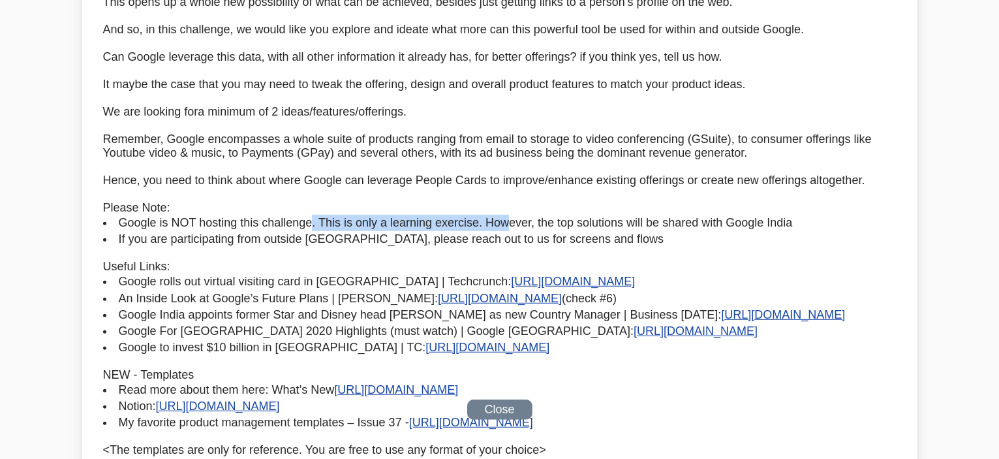
drag, startPoint x: 310, startPoint y: 221, endPoint x: 507, endPoint y: 224, distance: 197.1
click at [507, 224] on li "Google is NOT hosting this challenge. This is only a learning exercise. However…" at bounding box center [499, 223] width 793 height 16
click at [558, 222] on li "Google is NOT hosting this challenge. This is only a learning exercise. However…" at bounding box center [499, 223] width 793 height 16
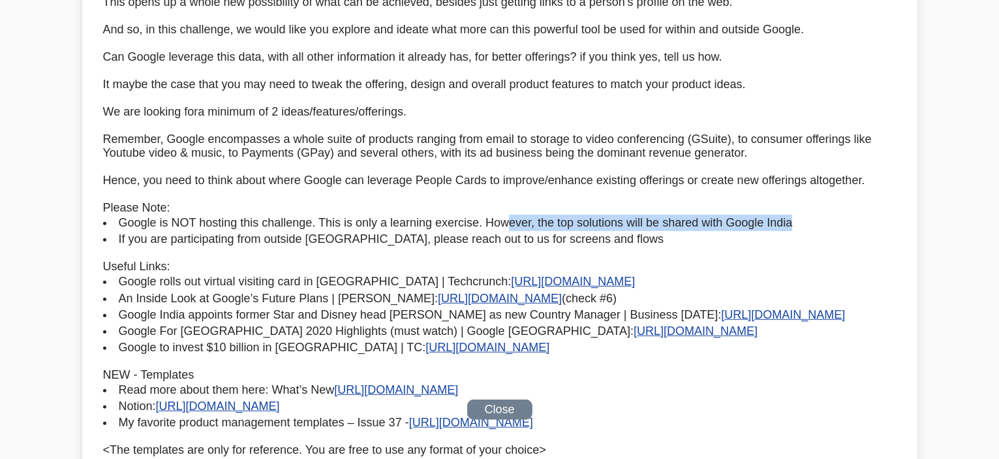
drag, startPoint x: 507, startPoint y: 219, endPoint x: 825, endPoint y: 222, distance: 318.4
click at [825, 222] on li "Google is NOT hosting this challenge. This is only a learning exercise. However…" at bounding box center [499, 223] width 793 height 16
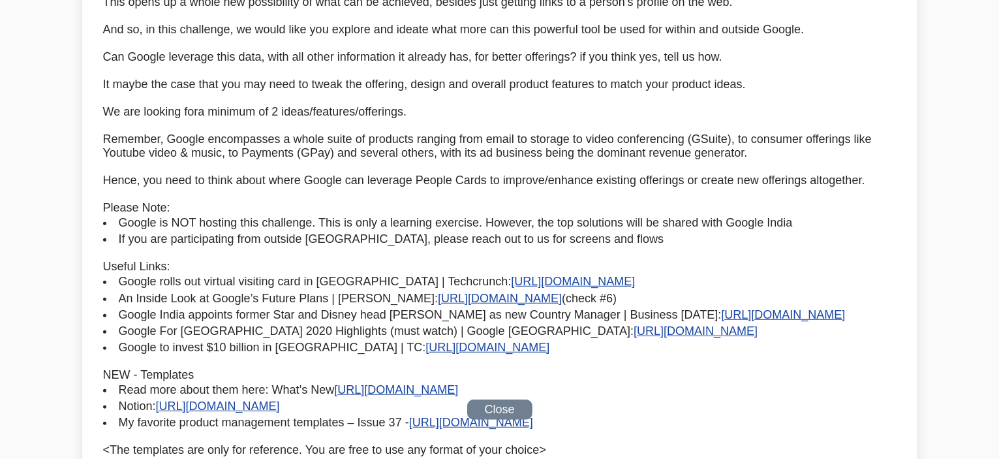
click at [711, 240] on li "If you are participating from outside [GEOGRAPHIC_DATA], please reach out to us…" at bounding box center [499, 239] width 793 height 16
drag, startPoint x: 156, startPoint y: 236, endPoint x: 384, endPoint y: 241, distance: 227.7
click at [384, 241] on li "If you are participating from outside [GEOGRAPHIC_DATA], please reach out to us…" at bounding box center [499, 239] width 793 height 16
click at [420, 240] on li "If you are participating from outside [GEOGRAPHIC_DATA], please reach out to us…" at bounding box center [499, 239] width 793 height 16
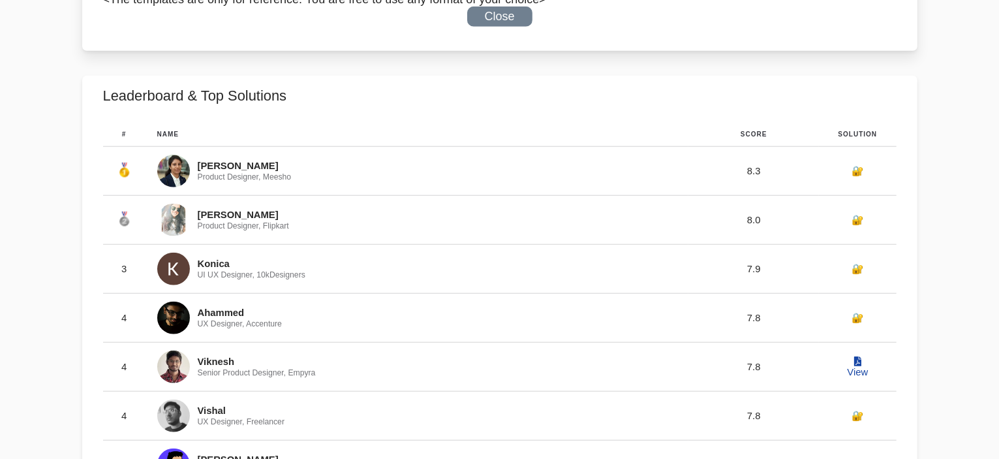
scroll to position [1240, 0]
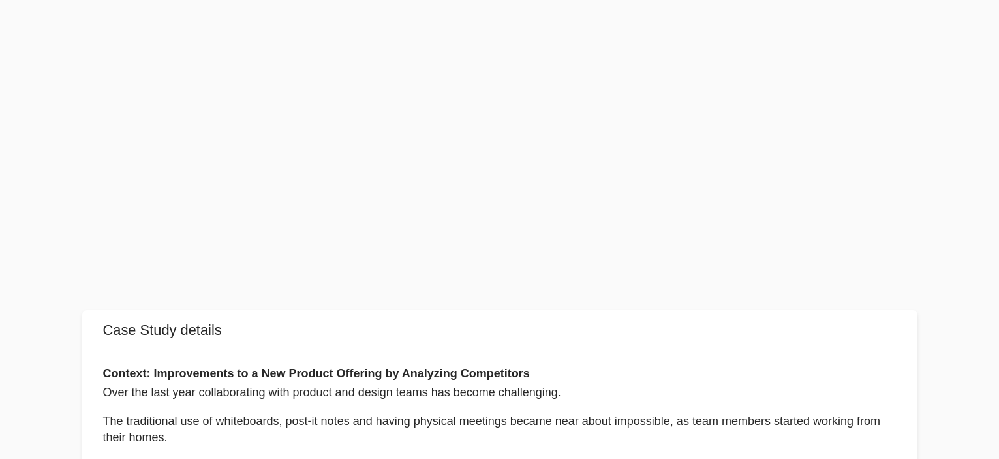
scroll to position [391, 0]
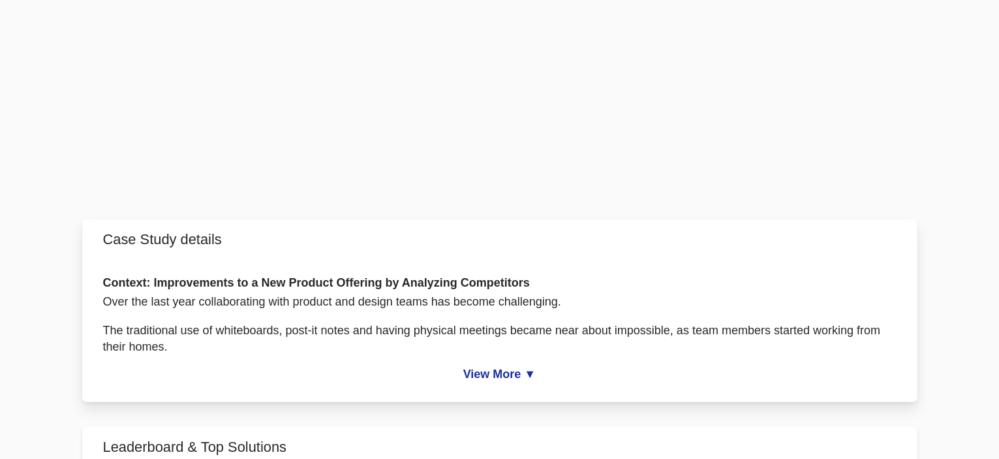
click at [509, 373] on link "View More ▼" at bounding box center [499, 374] width 793 height 14
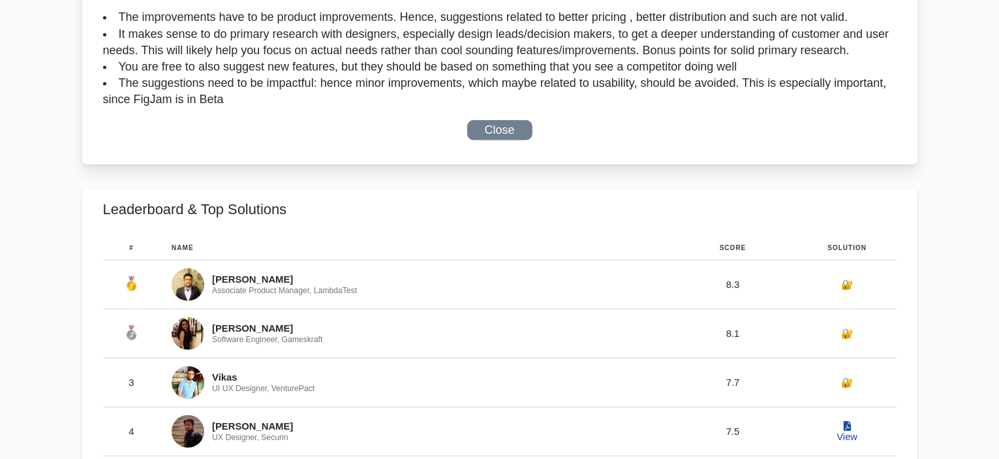
scroll to position [1109, 0]
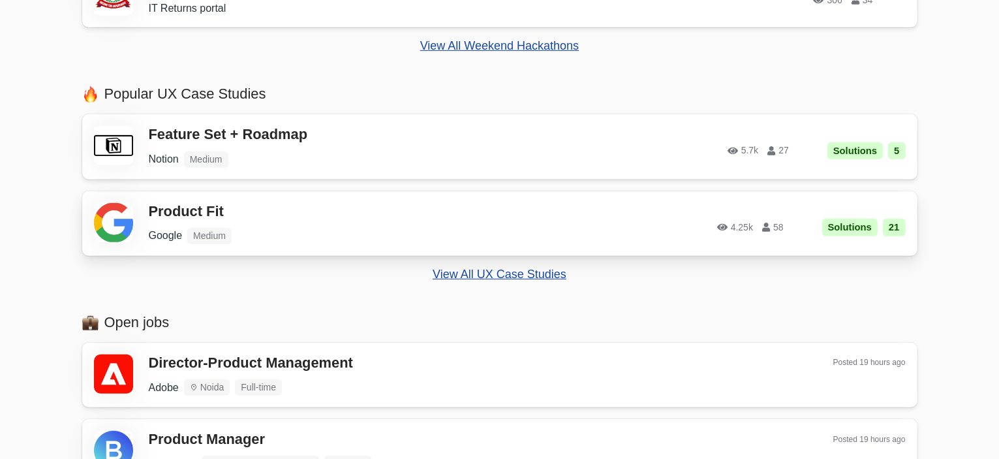
scroll to position [652, 0]
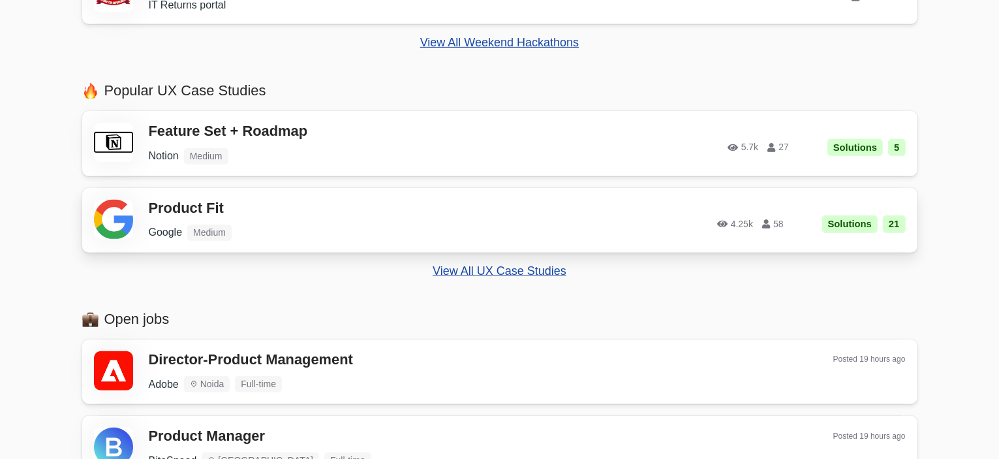
click at [302, 226] on ul "Google Medium" at bounding box center [334, 232] width 371 height 16
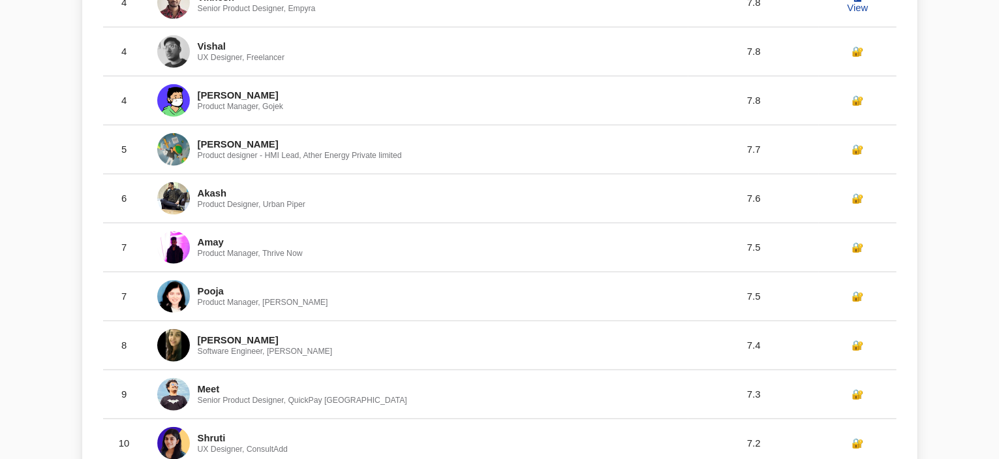
scroll to position [718, 0]
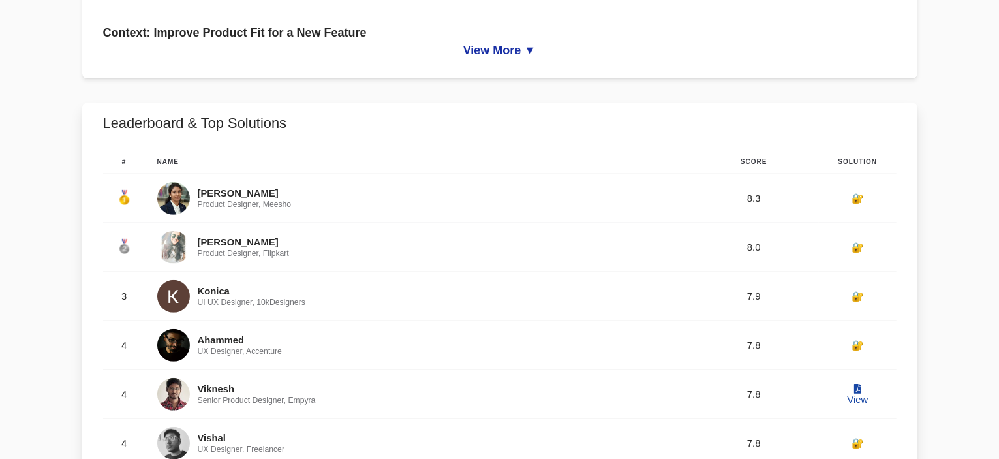
click at [859, 194] on link "🔐" at bounding box center [857, 198] width 12 height 10
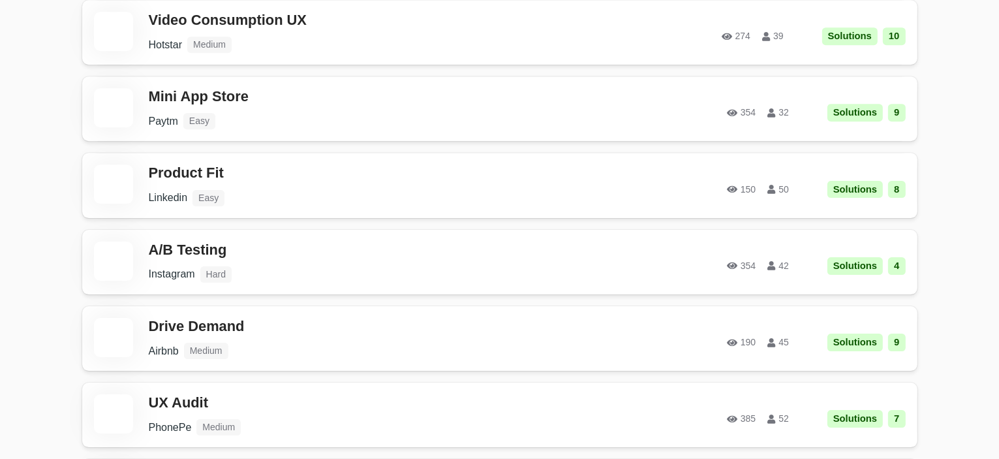
scroll to position [4459, 0]
